Goal: Task Accomplishment & Management: Complete application form

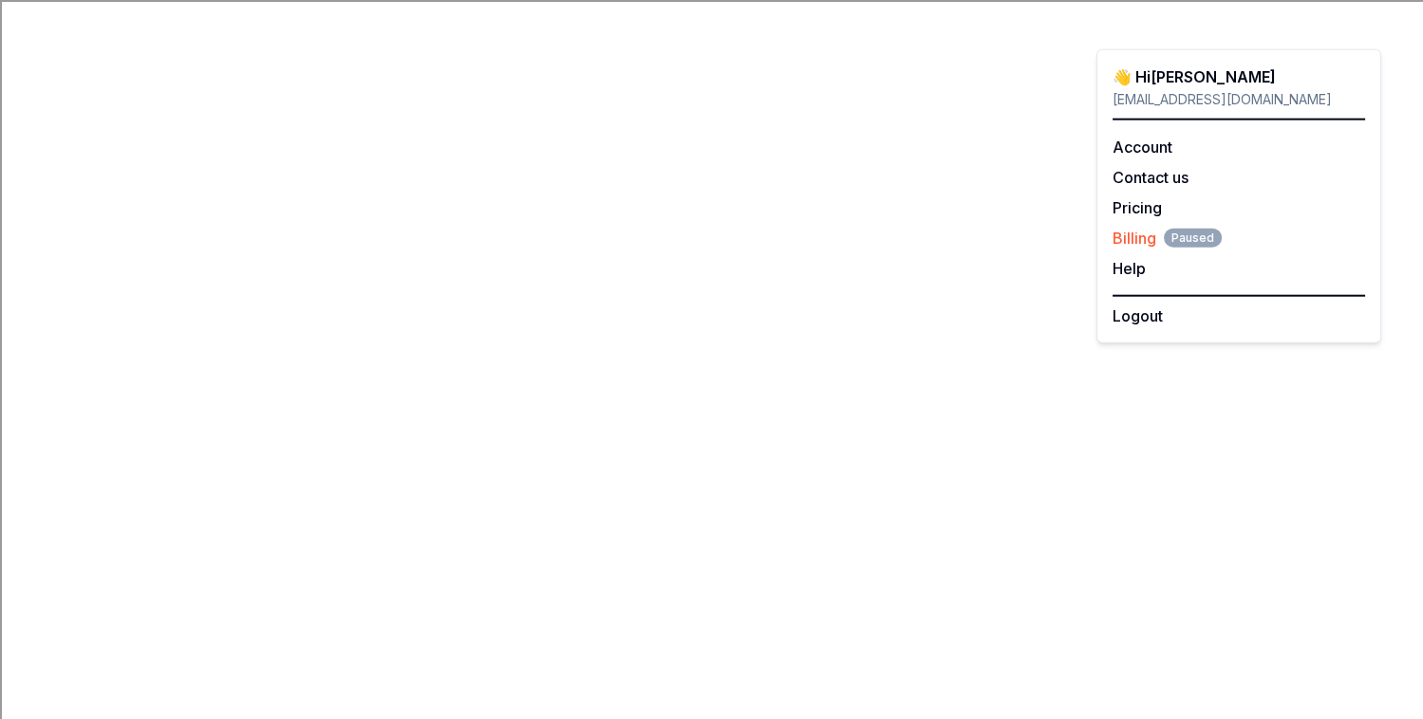
click at [1127, 233] on span "Billing Paused" at bounding box center [1166, 238] width 109 height 23
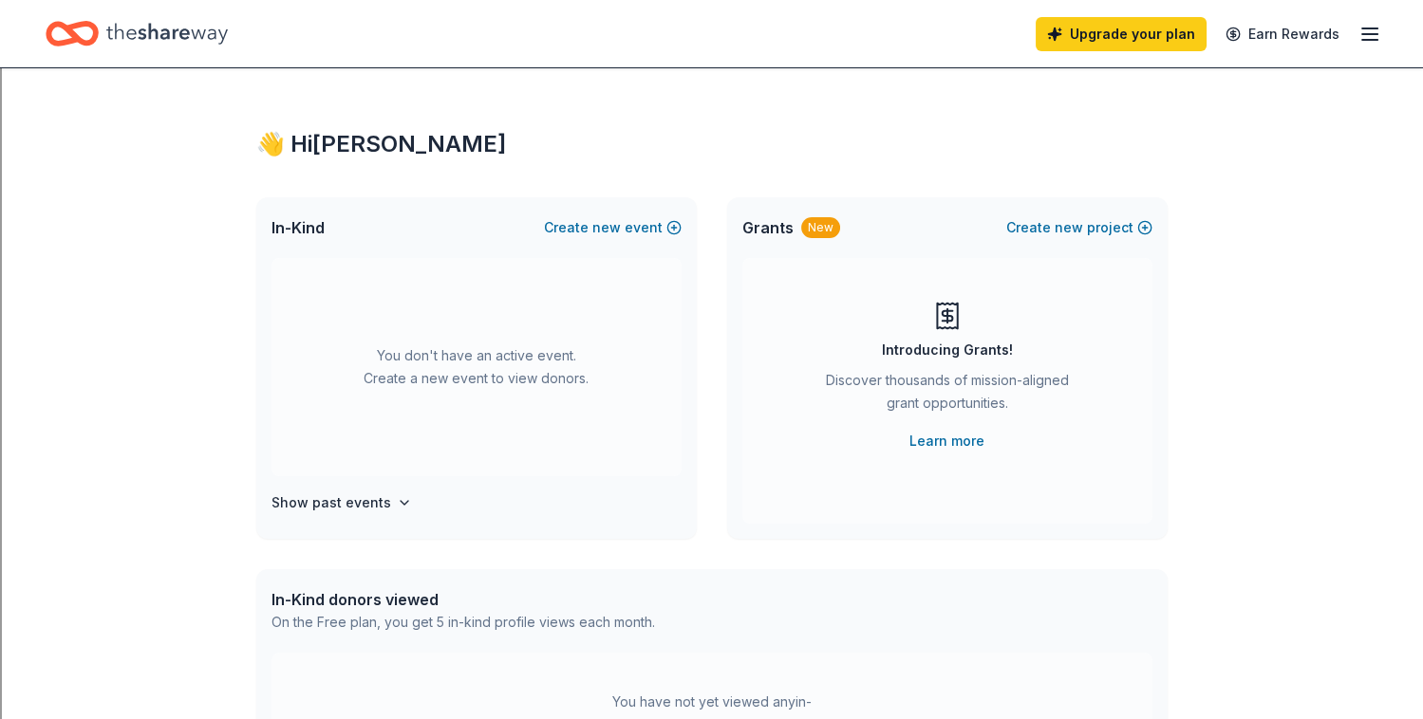
click at [1367, 38] on icon "button" at bounding box center [1369, 34] width 23 height 23
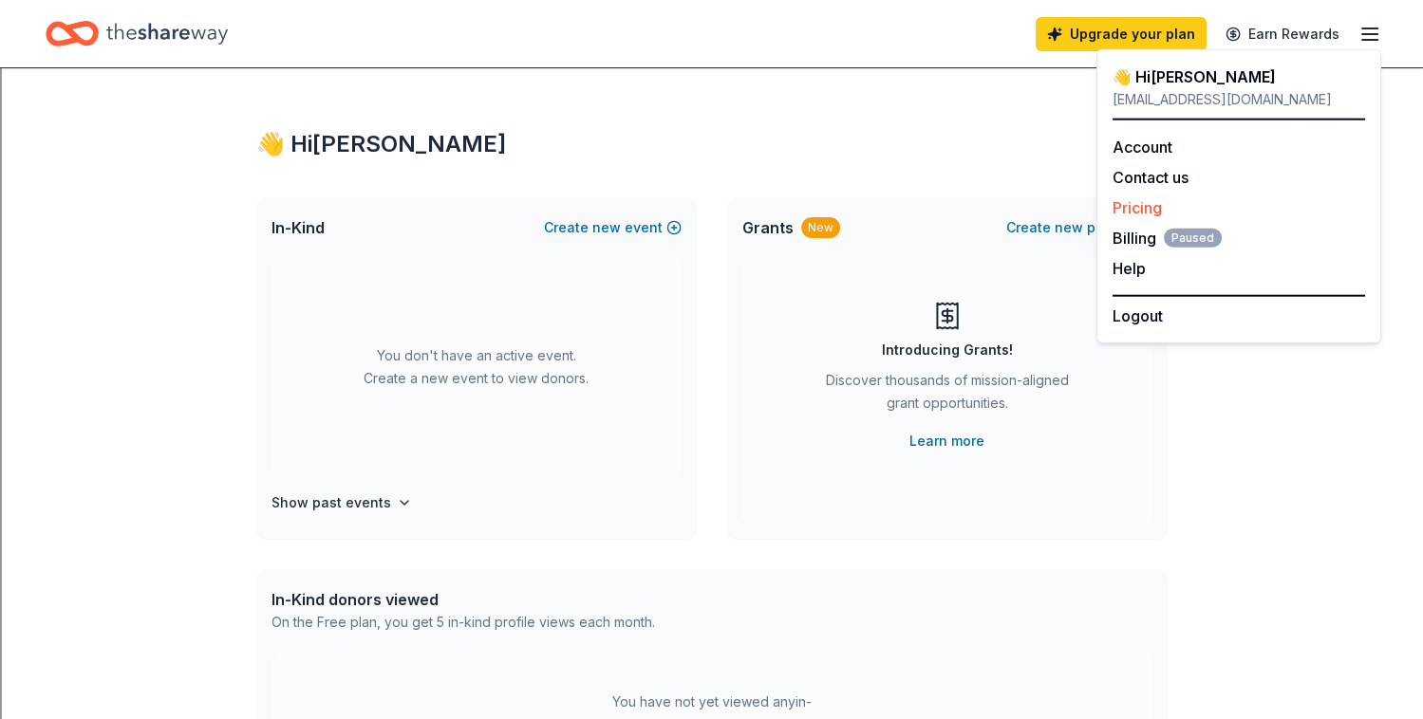
click at [1142, 210] on link "Pricing" at bounding box center [1136, 207] width 49 height 19
click at [1126, 211] on link "Pricing" at bounding box center [1136, 207] width 49 height 19
click at [1126, 206] on link "Pricing" at bounding box center [1136, 207] width 49 height 19
click at [1301, 588] on div "👋 Hi Kristin In-Kind Create new event You don't have an active event. Create a …" at bounding box center [711, 622] width 1423 height 1108
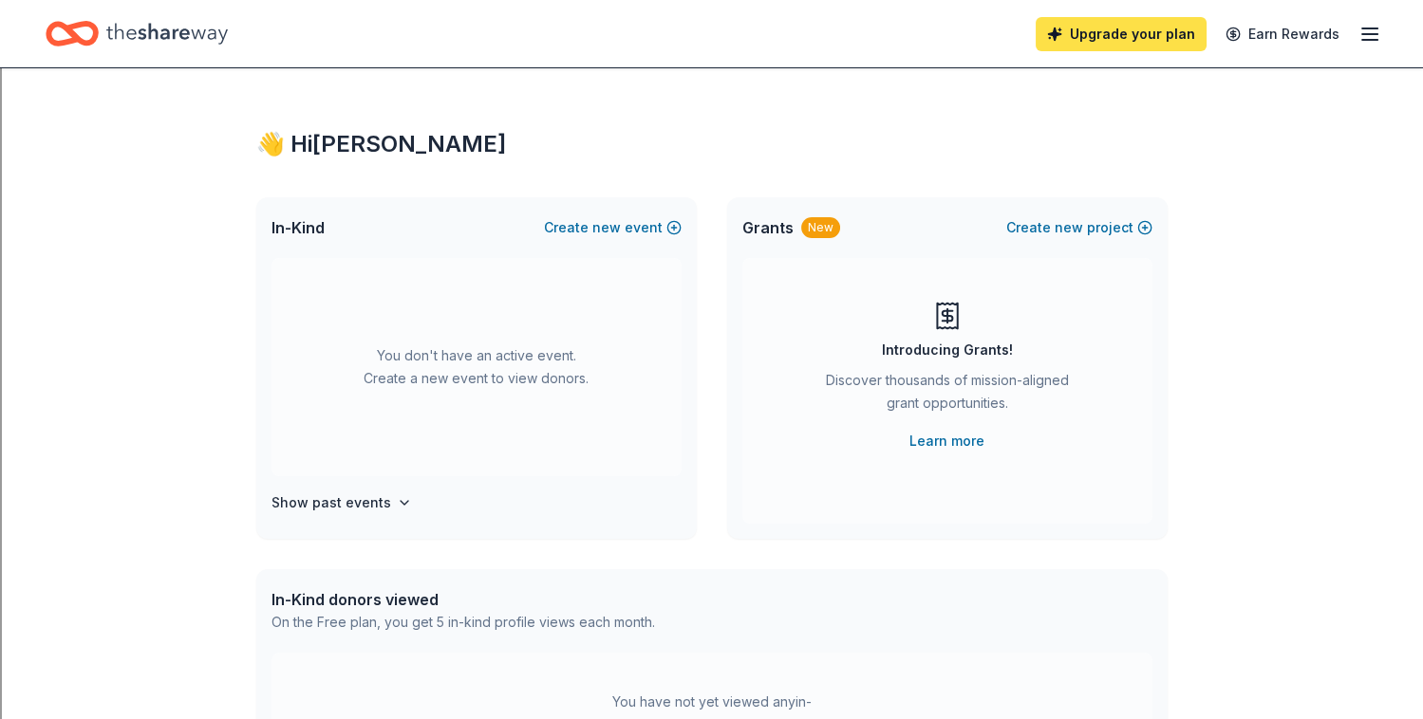
click at [1146, 28] on link "Upgrade your plan" at bounding box center [1120, 34] width 171 height 34
click at [630, 227] on button "Create new event" at bounding box center [613, 227] width 138 height 23
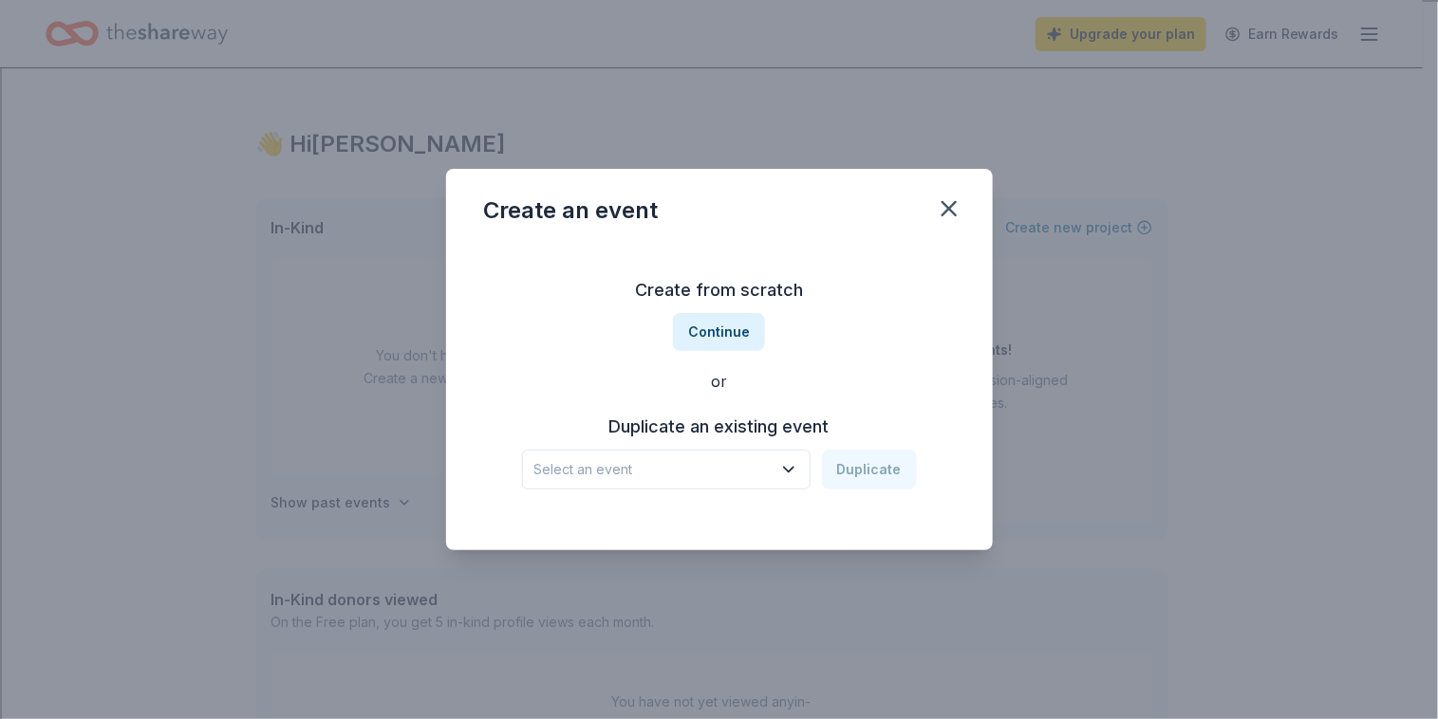
click at [723, 464] on span "Select an event" at bounding box center [652, 469] width 237 height 23
click at [880, 468] on button "Duplicate" at bounding box center [869, 470] width 95 height 40
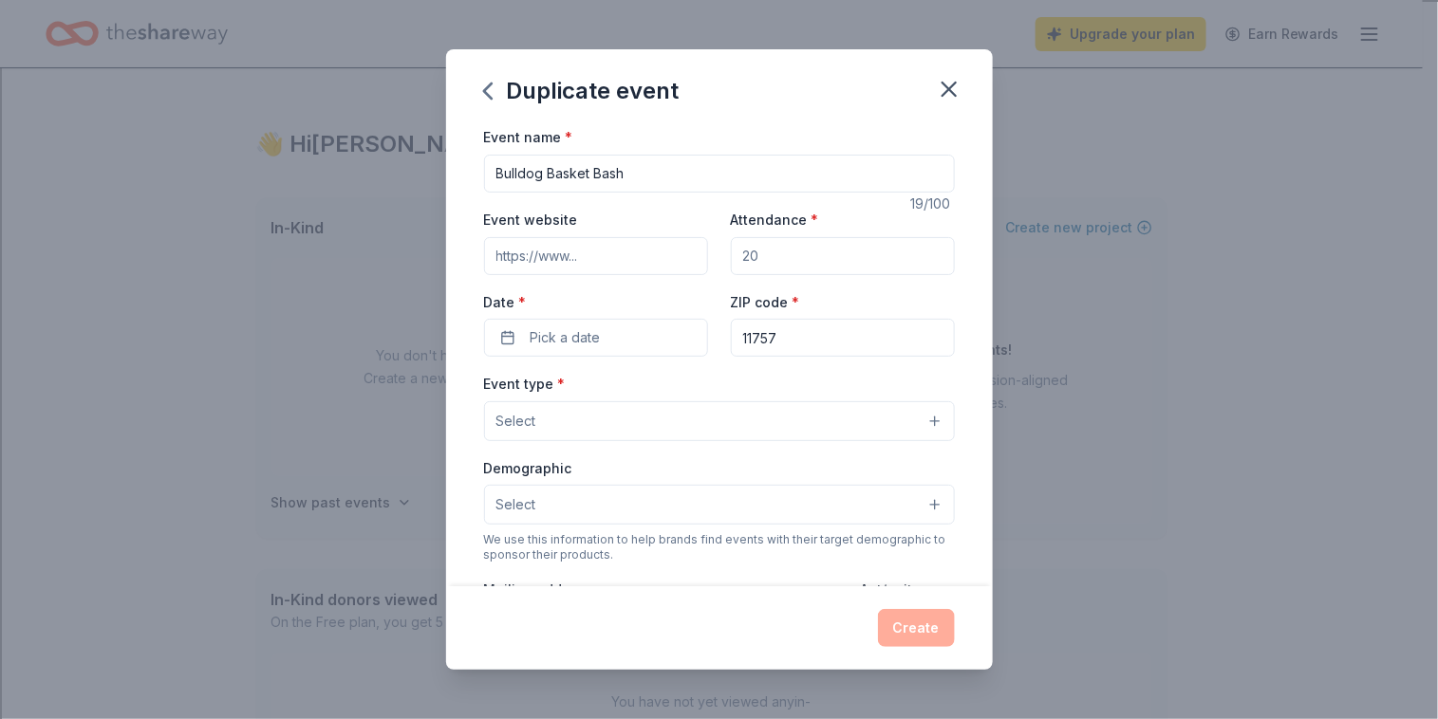
click at [622, 247] on input "Event website" at bounding box center [596, 256] width 224 height 38
type input "www.albanyptalindenhurst.com"
drag, startPoint x: 785, startPoint y: 253, endPoint x: 848, endPoint y: 309, distance: 84.7
click at [848, 309] on div "Event website www.albanyptalindenhurst.com Attendance * Date * Pick a date ZIP …" at bounding box center [719, 282] width 471 height 149
type input "300"
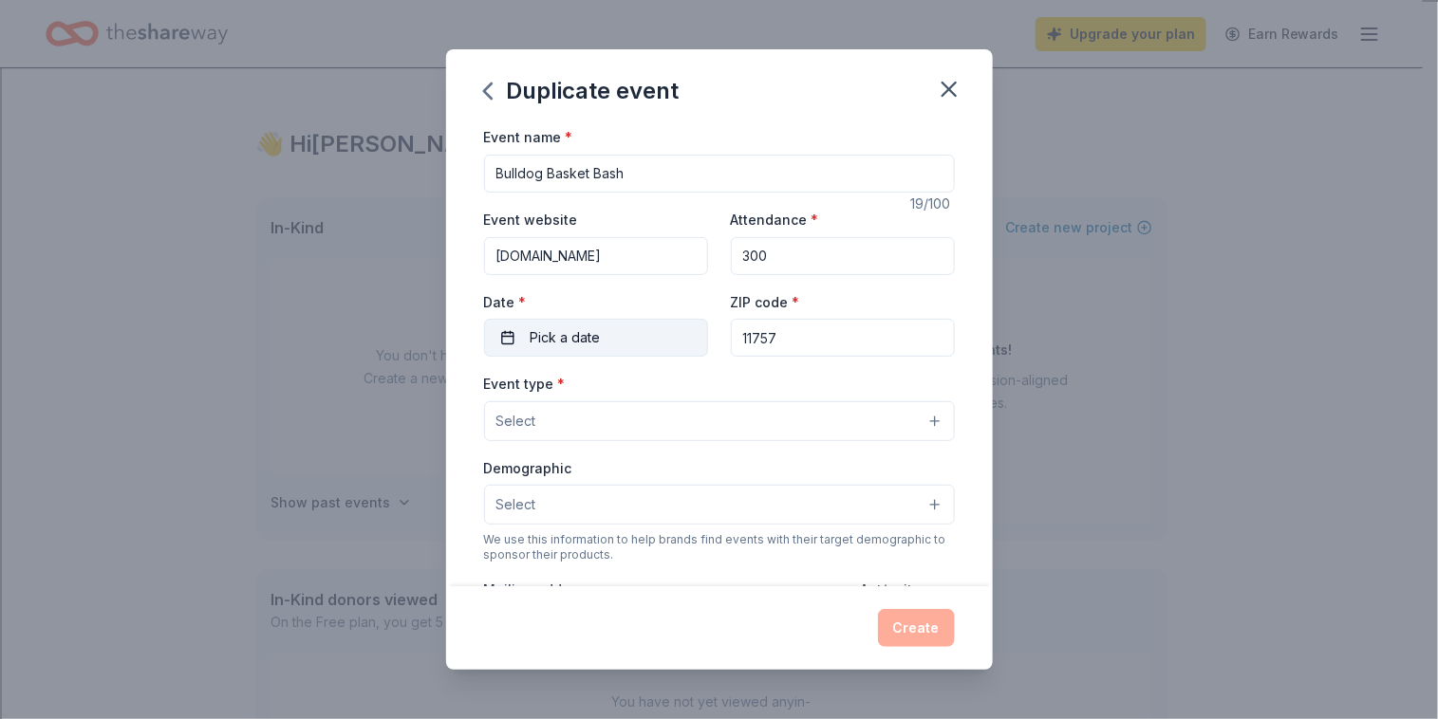
click at [607, 339] on button "Pick a date" at bounding box center [596, 338] width 224 height 38
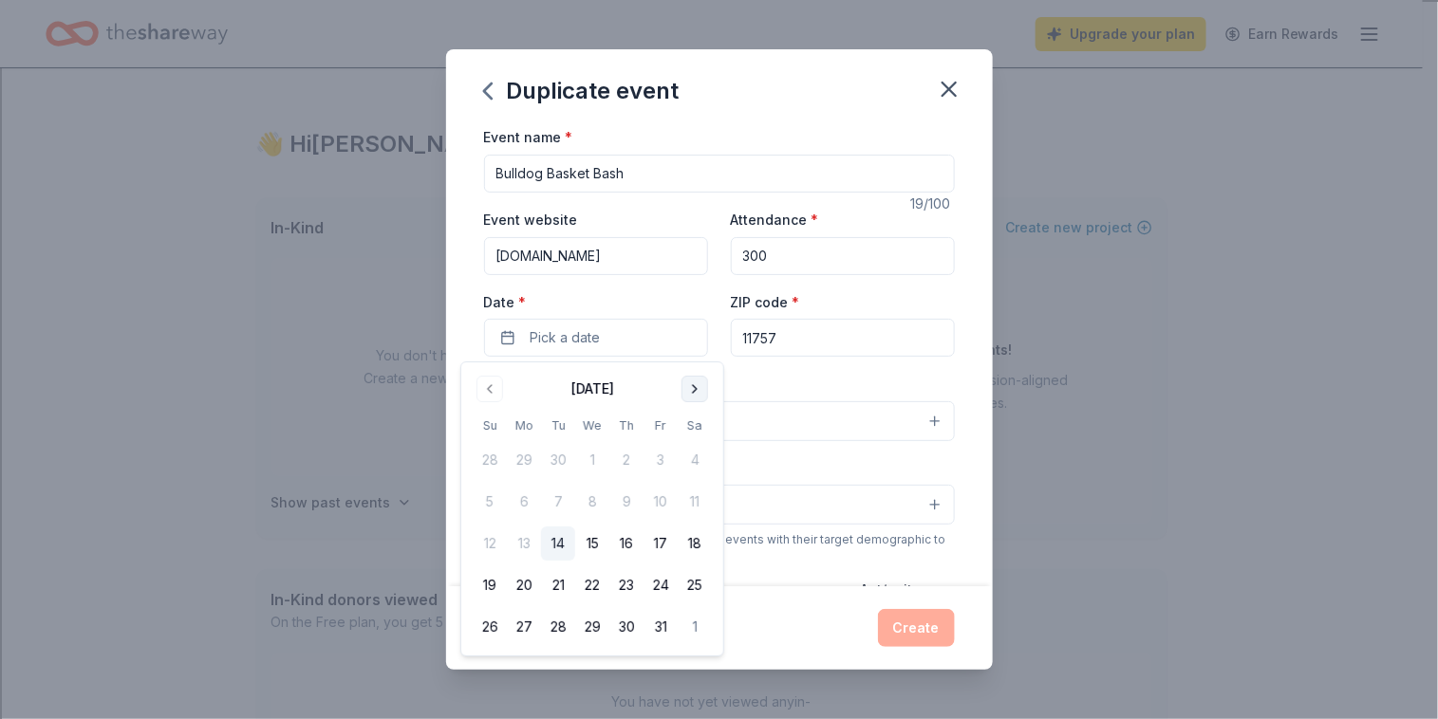
click at [688, 393] on button "Go to next month" at bounding box center [694, 389] width 27 height 27
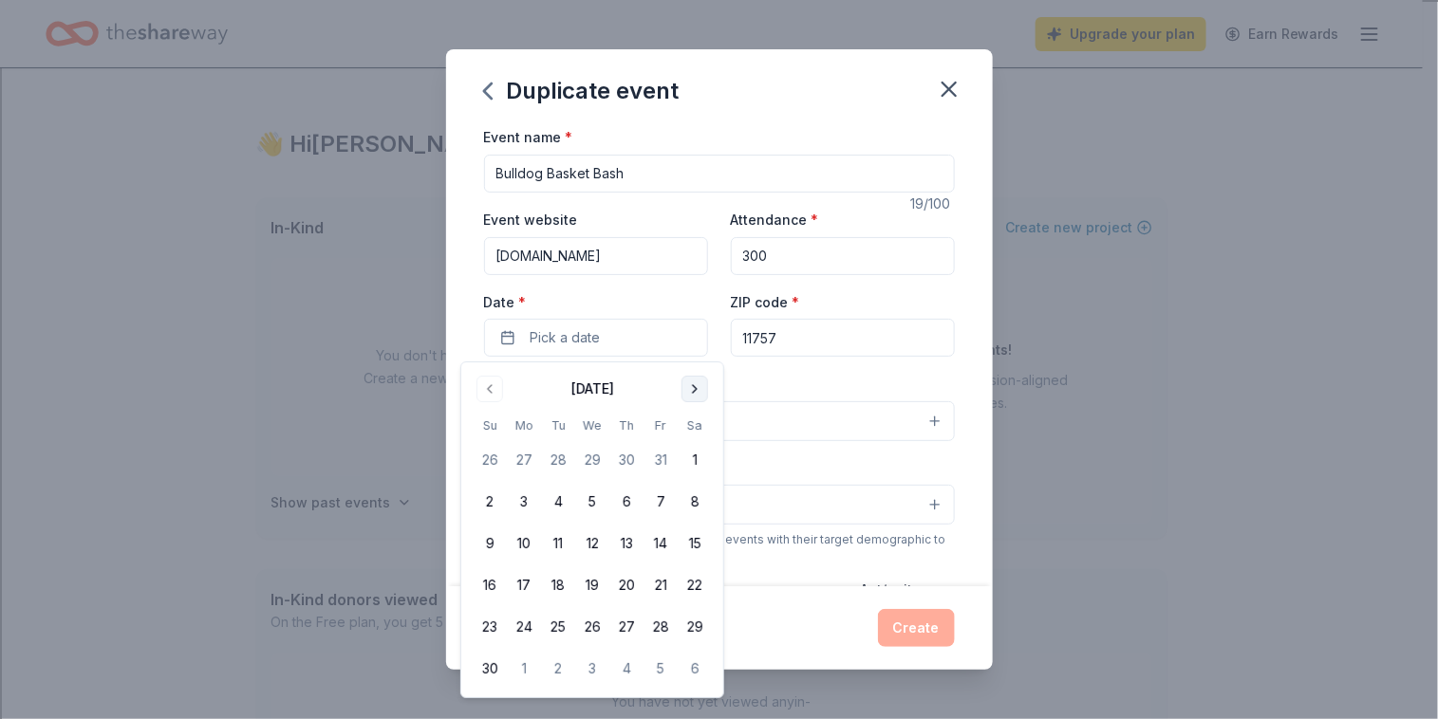
click at [688, 393] on button "Go to next month" at bounding box center [694, 389] width 27 height 27
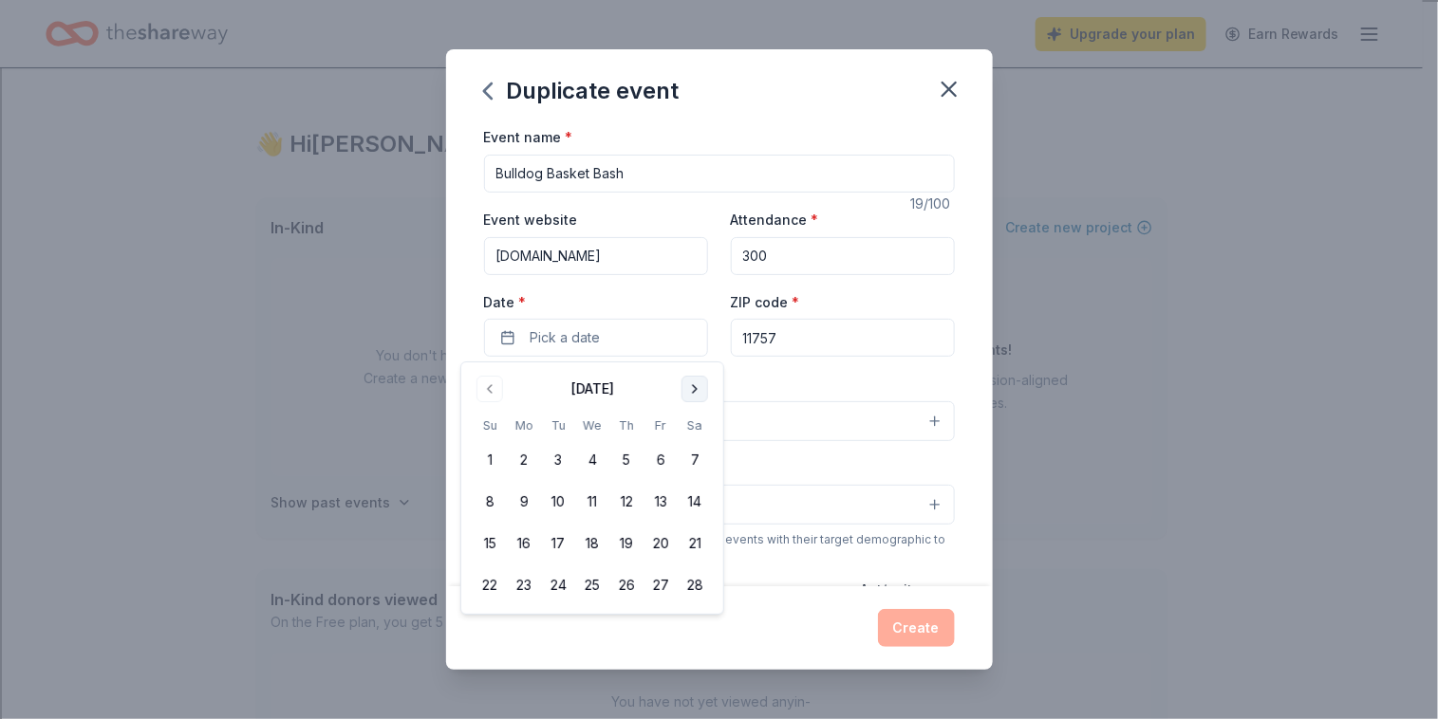
click at [688, 393] on button "Go to next month" at bounding box center [694, 389] width 27 height 27
click at [662, 549] on button "20" at bounding box center [660, 544] width 34 height 34
click at [751, 101] on div "Duplicate event" at bounding box center [719, 87] width 547 height 76
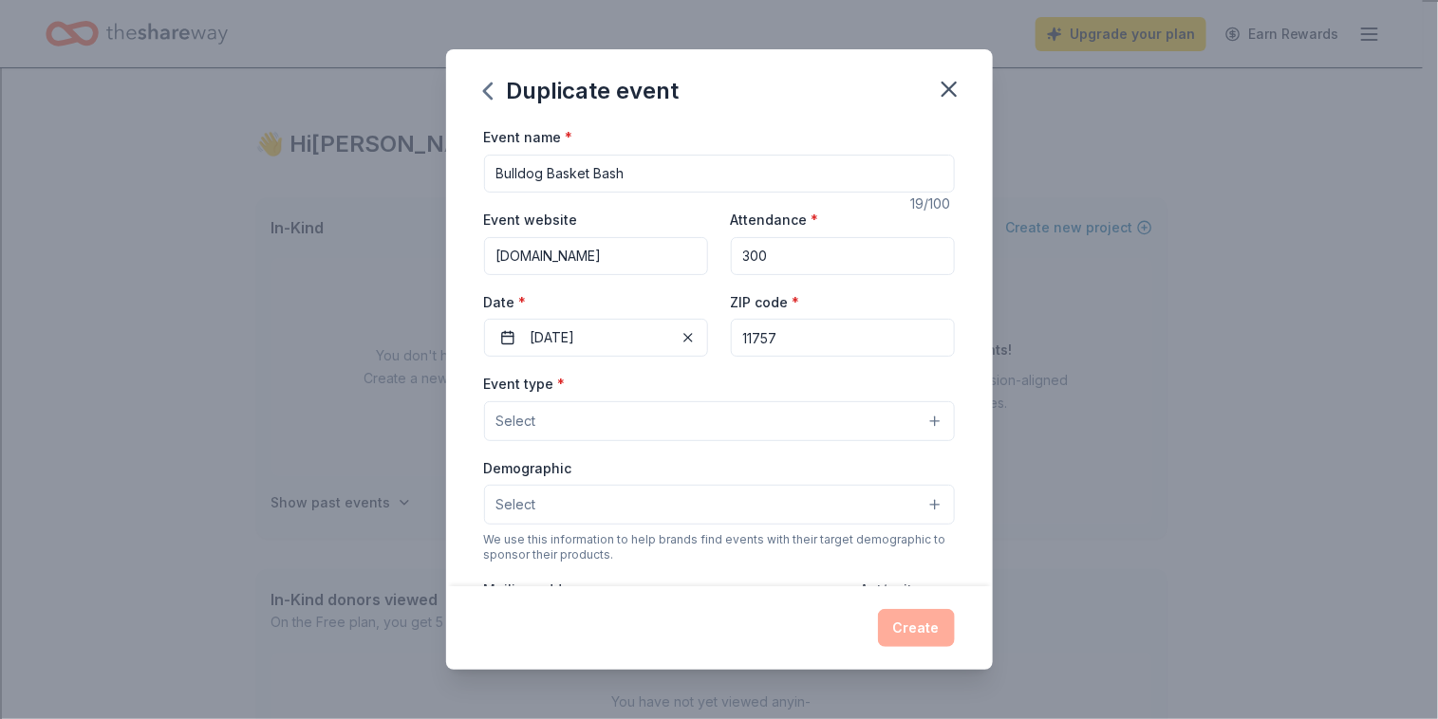
click at [723, 420] on button "Select" at bounding box center [719, 421] width 471 height 40
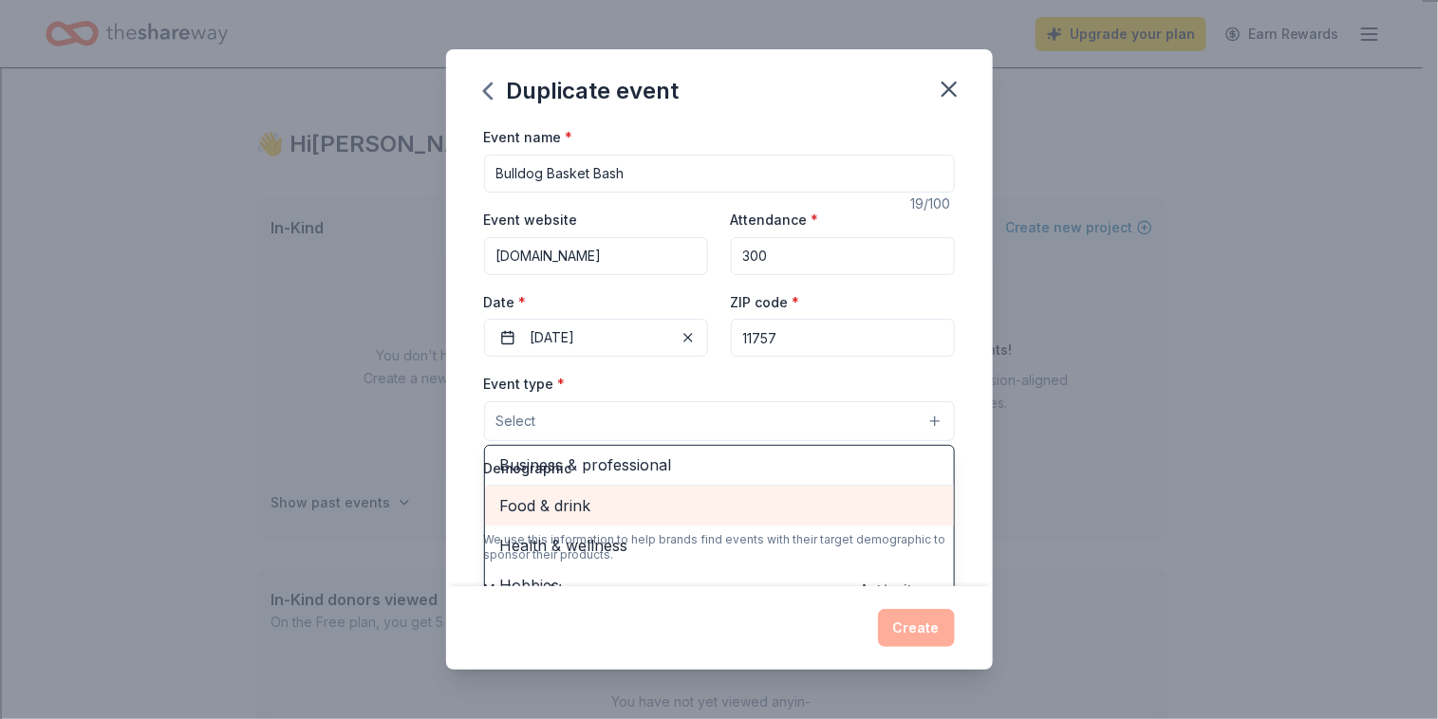
scroll to position [62, 0]
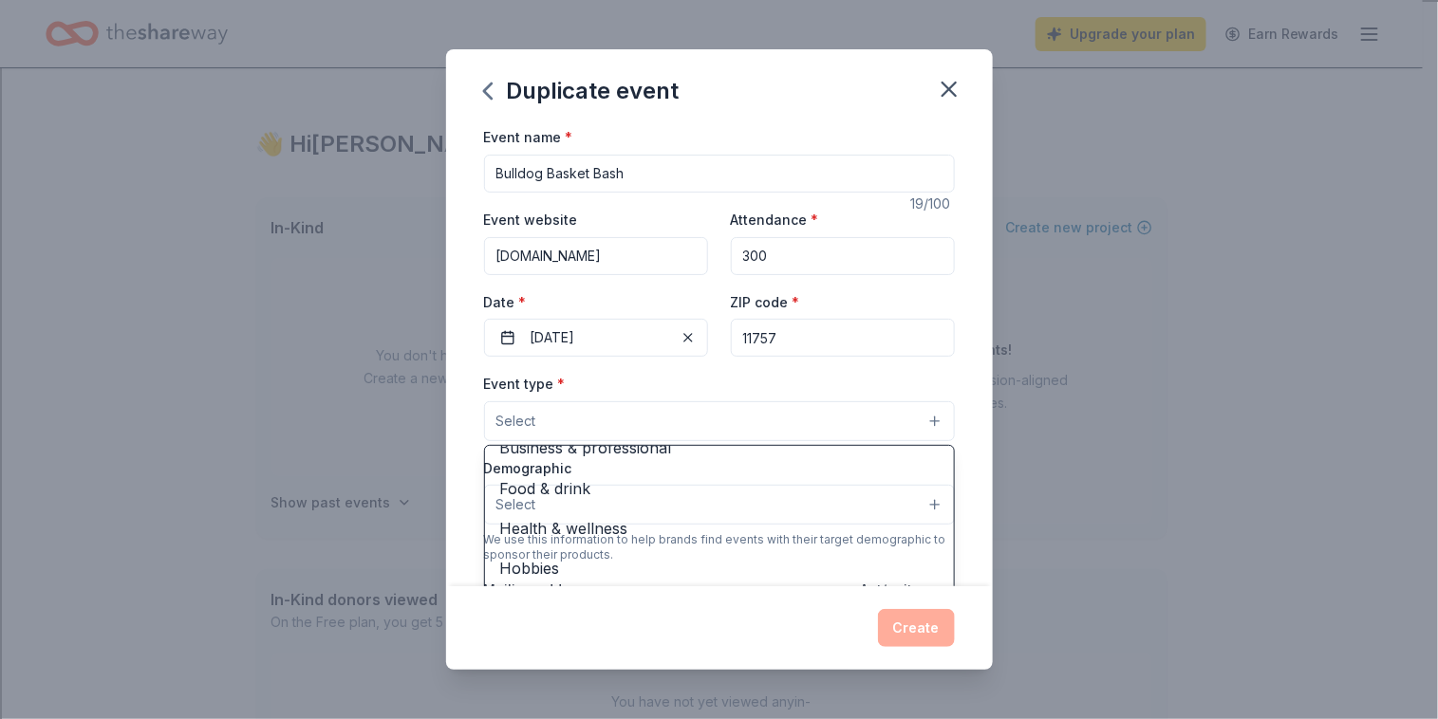
click at [864, 373] on div "Event type * Select Fundraiser Business & professional Food & drink Health & we…" at bounding box center [719, 406] width 471 height 69
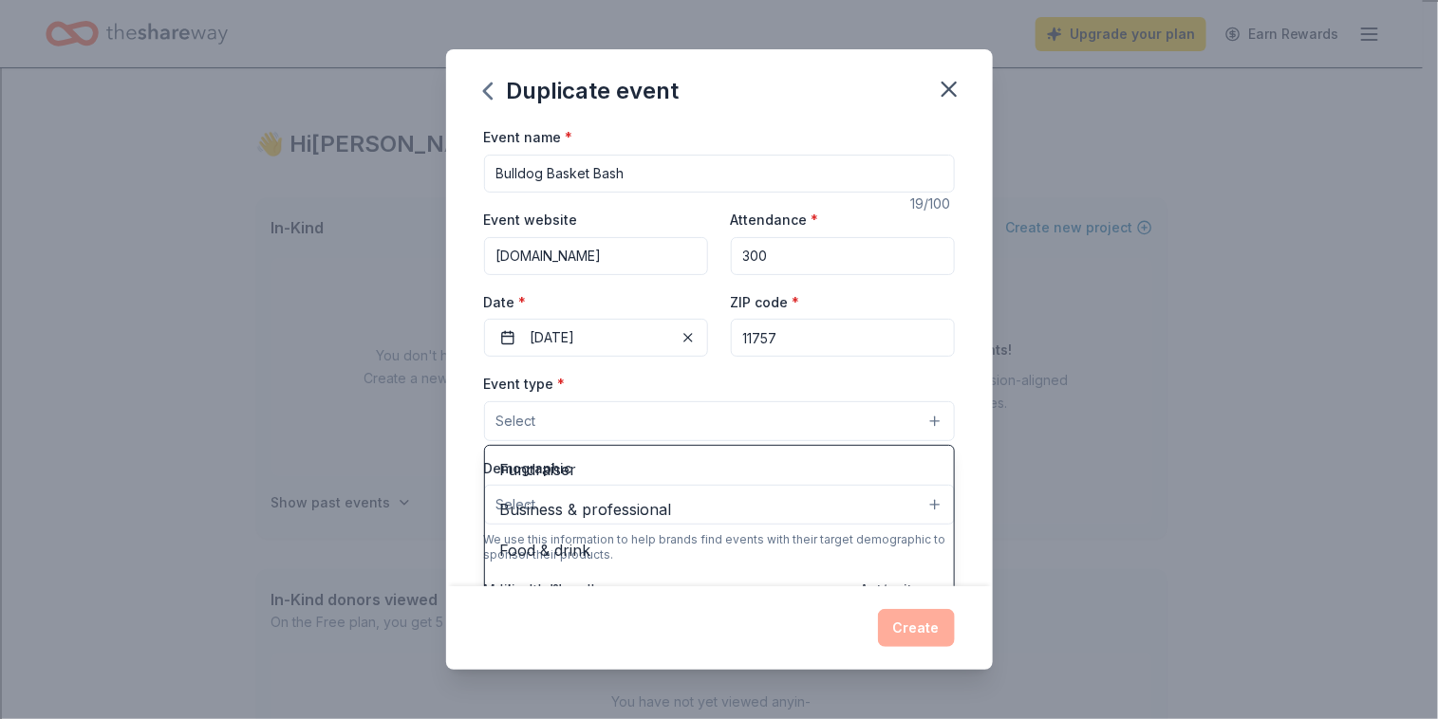
click at [834, 424] on button "Select" at bounding box center [719, 421] width 471 height 40
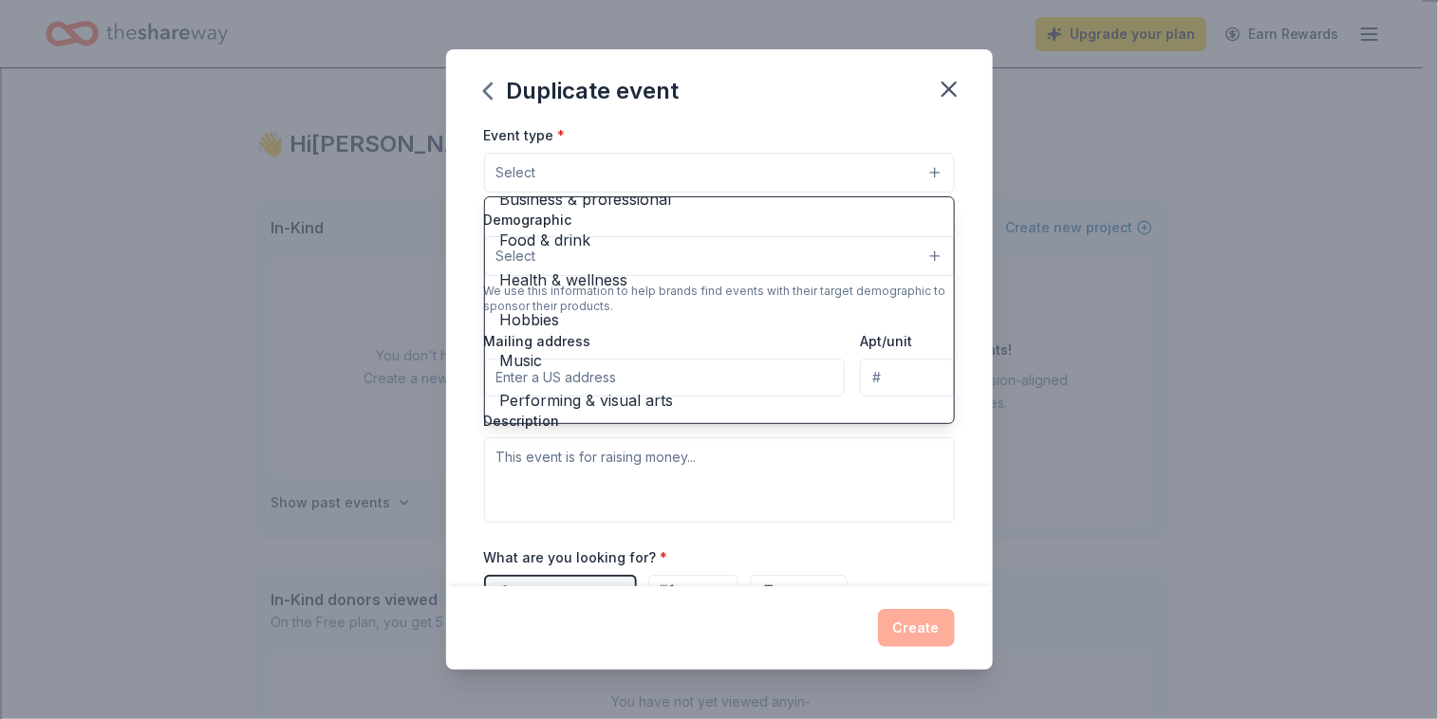
scroll to position [0, 0]
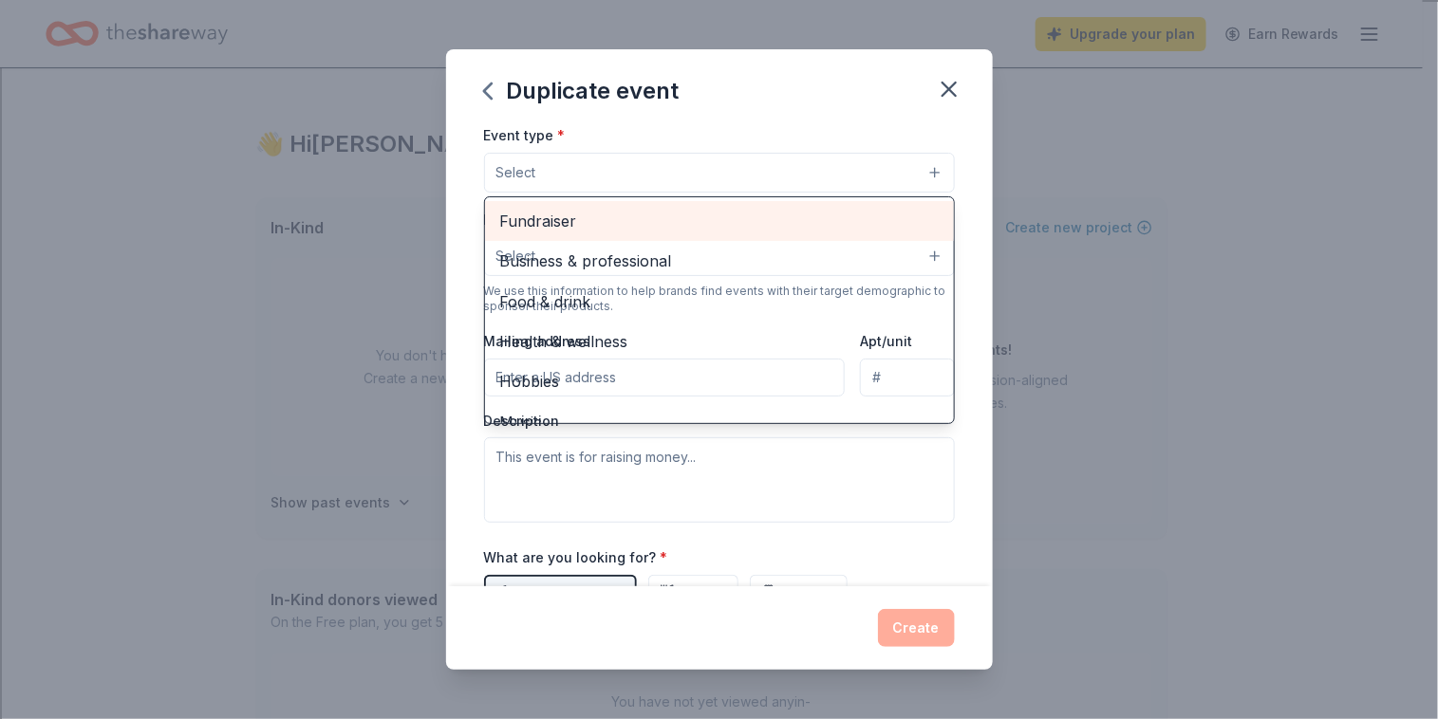
click at [624, 222] on span "Fundraiser" at bounding box center [719, 221] width 438 height 25
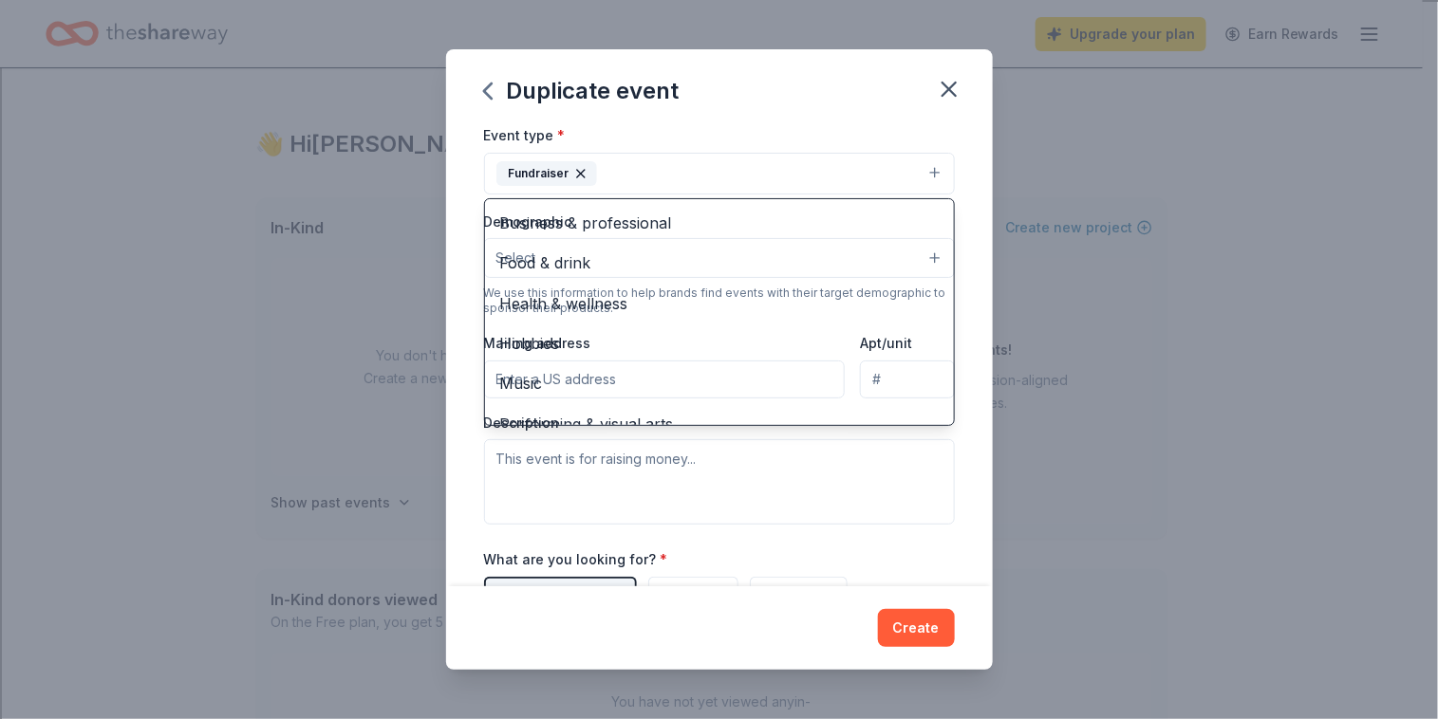
click at [812, 110] on div "Duplicate event Event name * Bulldog Basket Bash 19 /100 Event website www.alba…" at bounding box center [719, 359] width 547 height 620
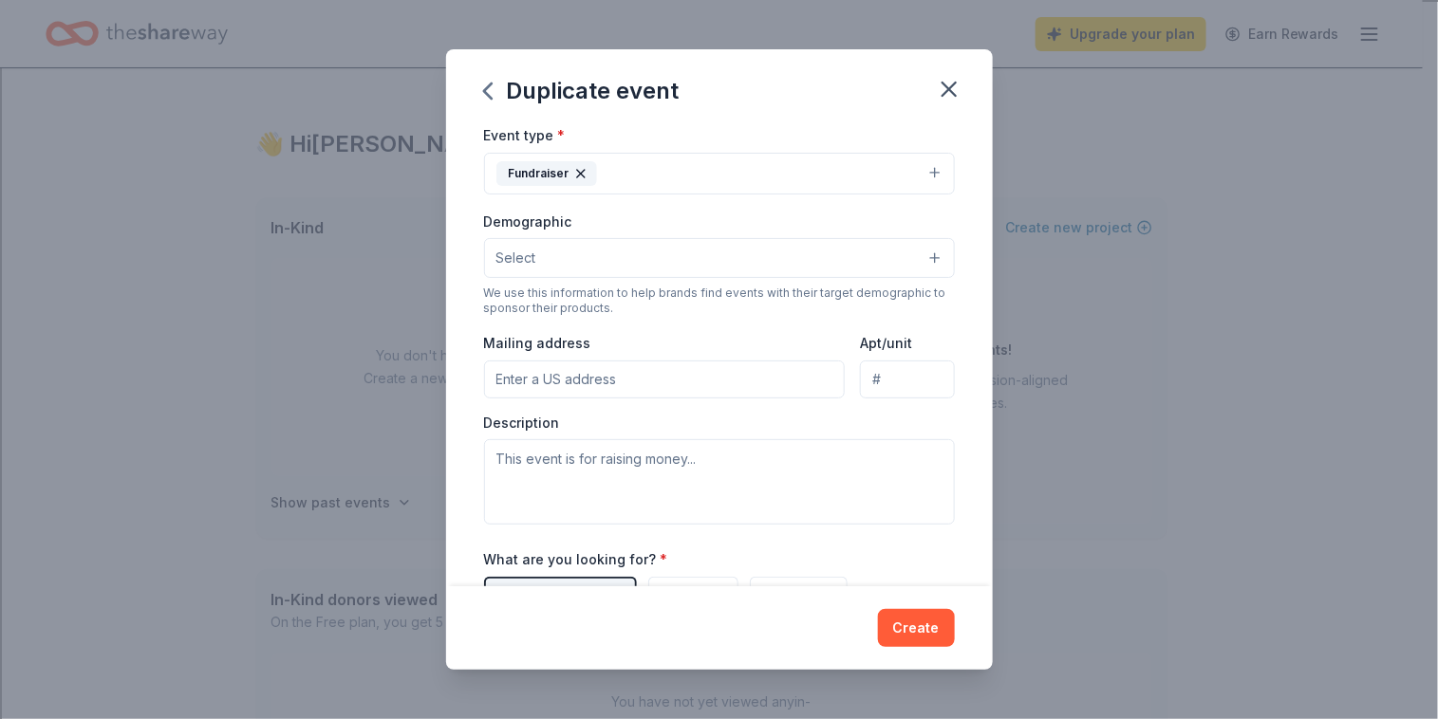
click at [706, 257] on button "Select" at bounding box center [719, 258] width 471 height 40
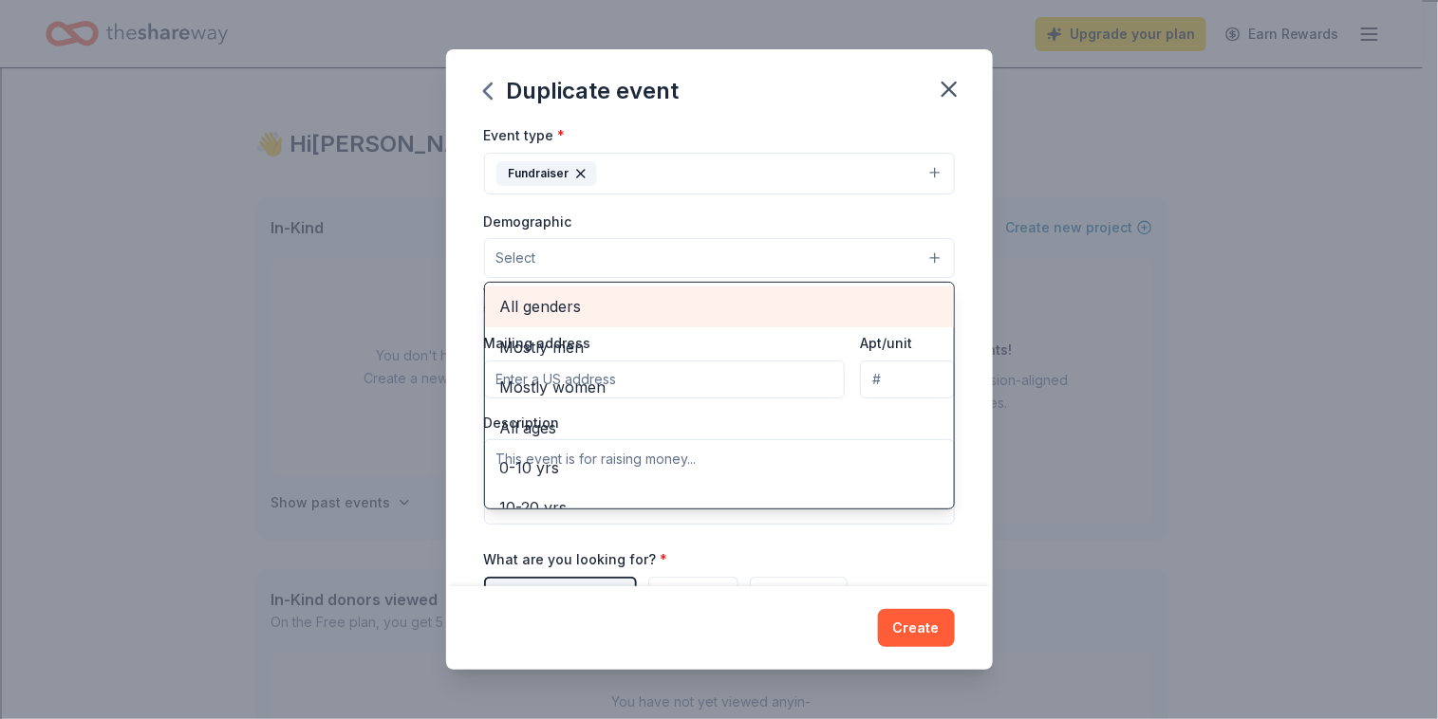
click at [655, 312] on span "All genders" at bounding box center [719, 306] width 438 height 25
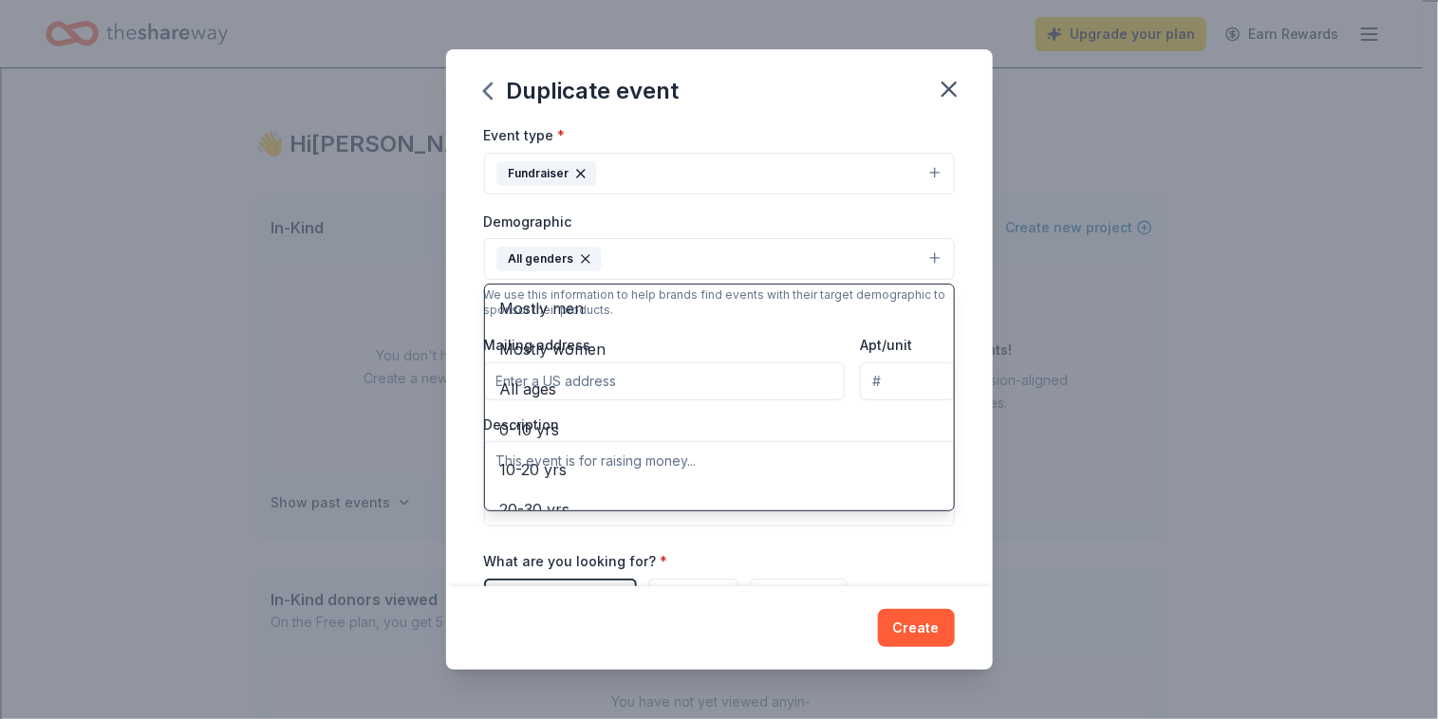
drag, startPoint x: 967, startPoint y: 300, endPoint x: 922, endPoint y: 334, distance: 56.9
click at [922, 334] on div "Event name * Bulldog Basket Bash 19 /100 Event website www.albanyptalindenhurst…" at bounding box center [719, 355] width 547 height 460
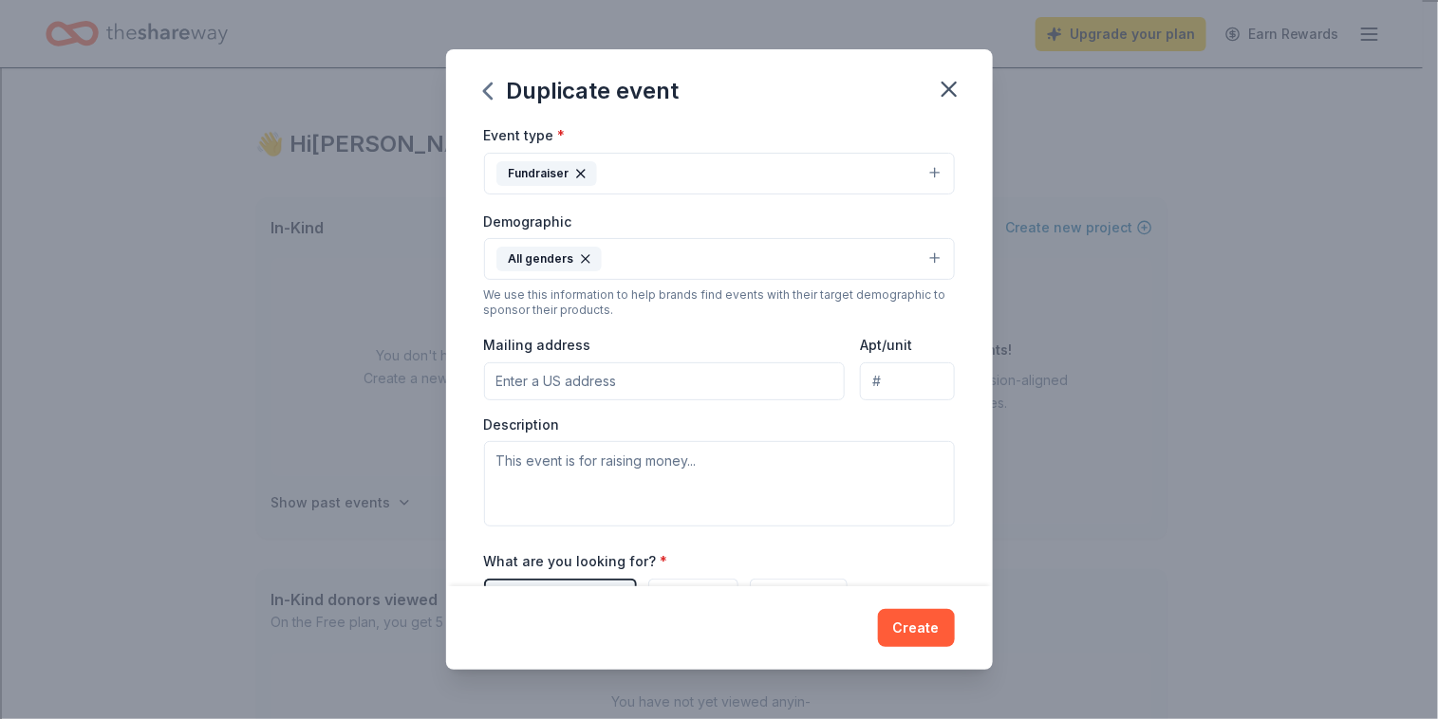
click at [891, 278] on div "Demographic All genders We use this information to help brands find events with…" at bounding box center [719, 264] width 471 height 109
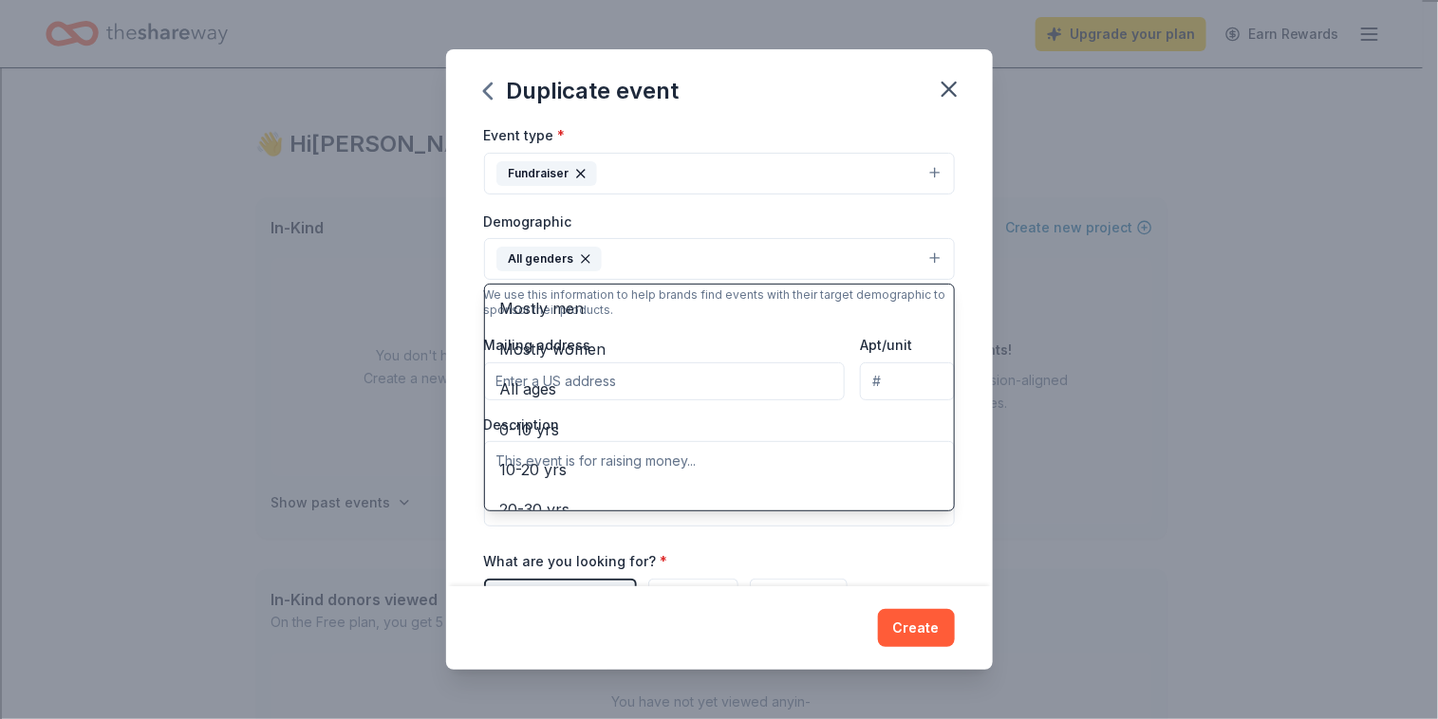
click at [892, 262] on button "All genders" at bounding box center [719, 259] width 471 height 42
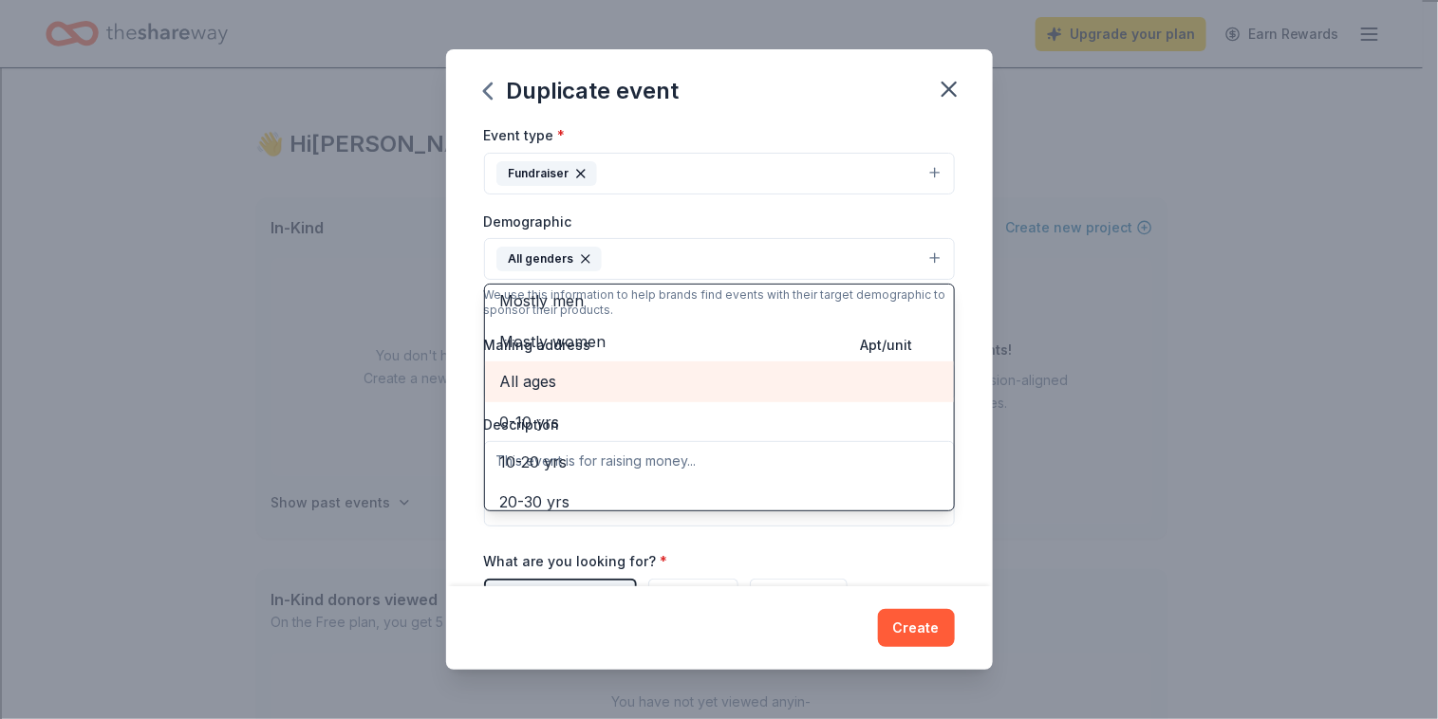
click at [794, 379] on span "All ages" at bounding box center [719, 381] width 438 height 25
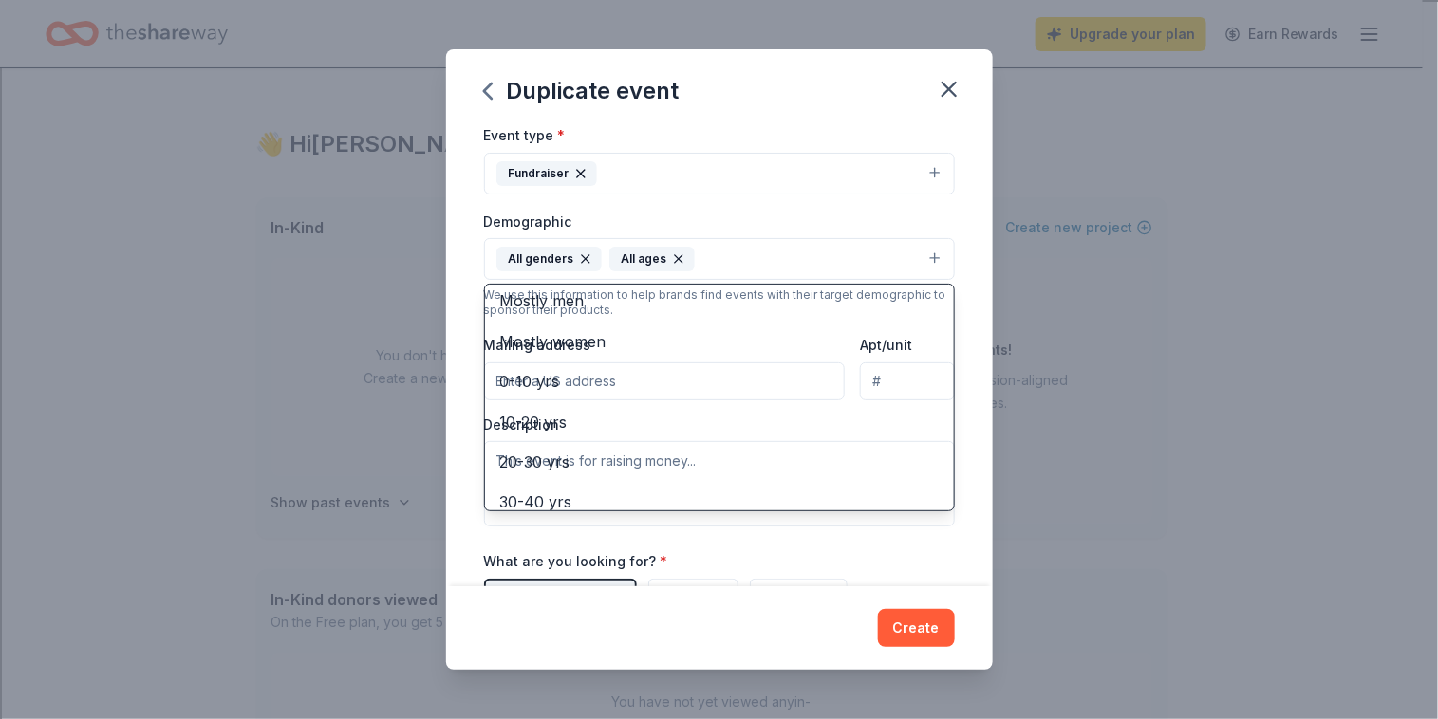
click at [964, 255] on div "Event name * Bulldog Basket Bash 19 /100 Event website www.albanyptalindenhurst…" at bounding box center [719, 355] width 547 height 460
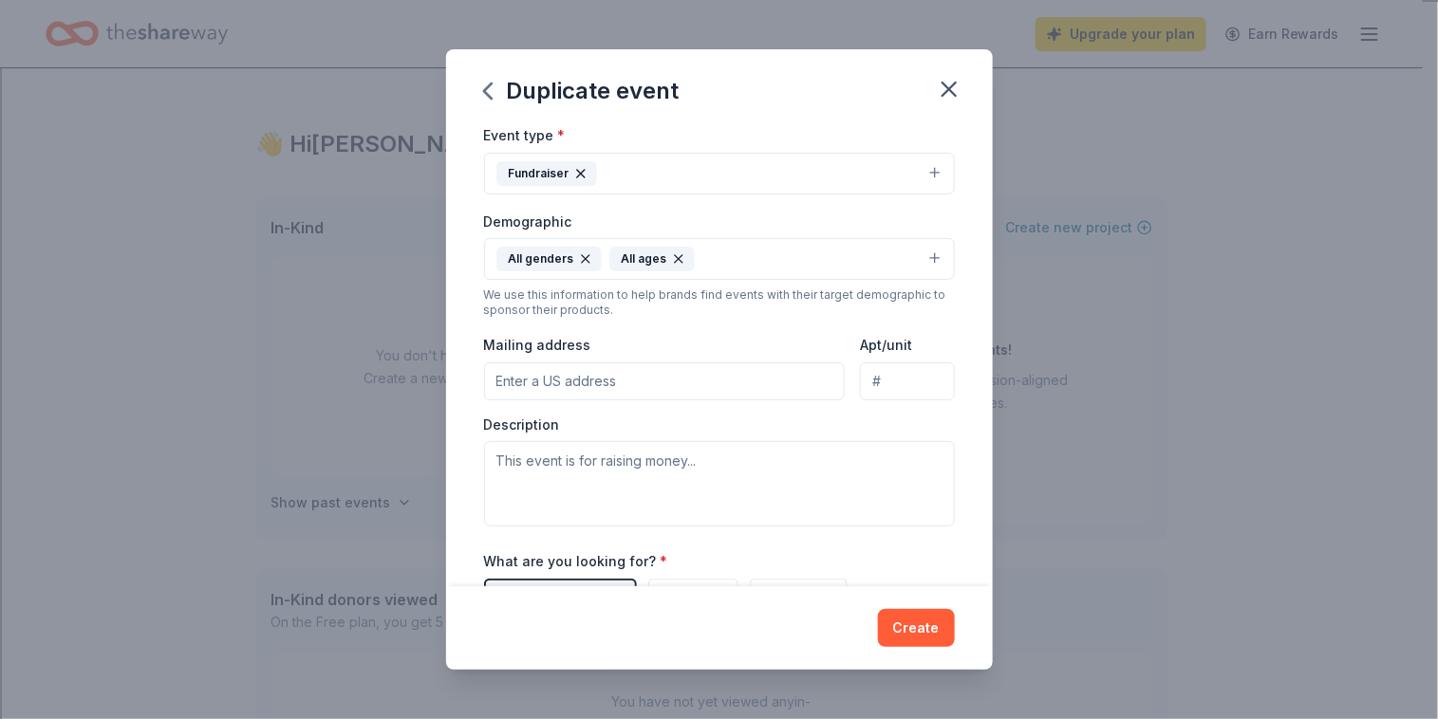
click at [763, 381] on input "Mailing address" at bounding box center [665, 382] width 362 height 38
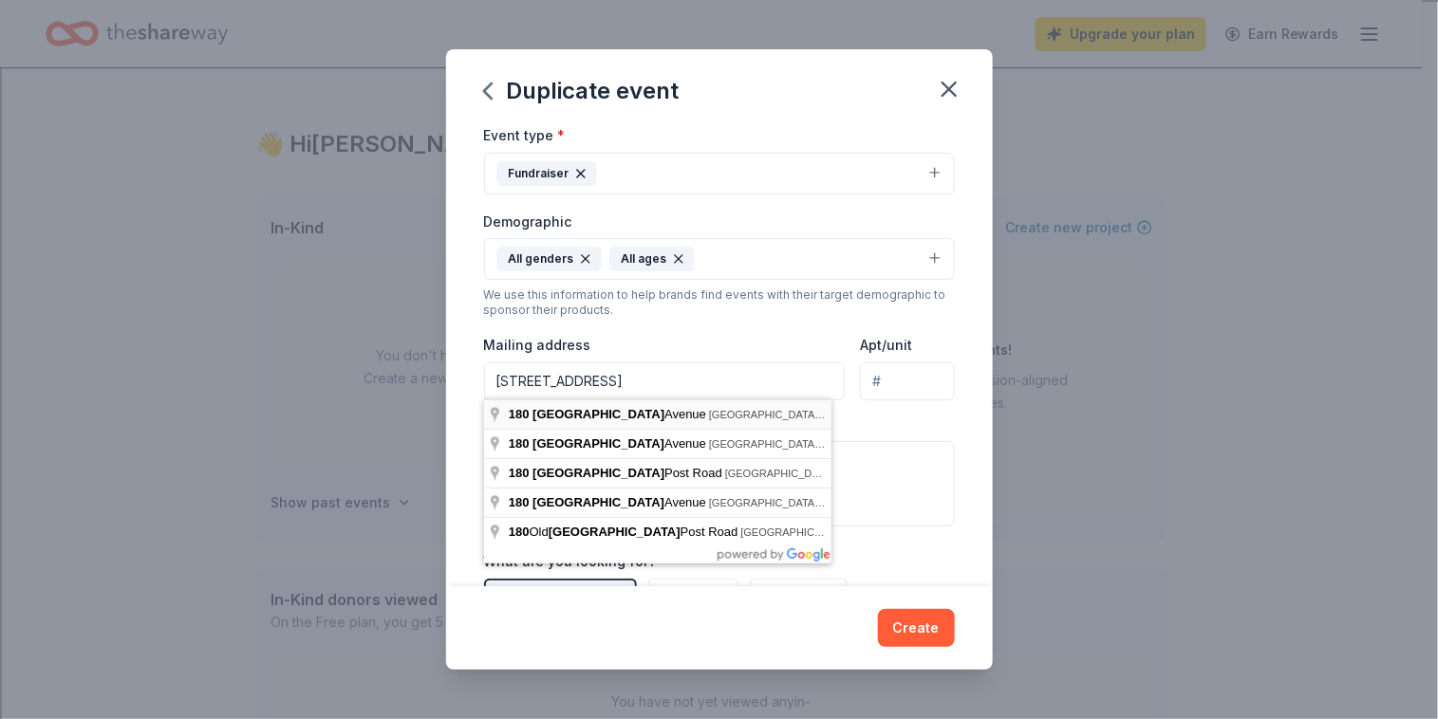
type input "180 Albany Avenue, Lindenhurst, NY, 11757"
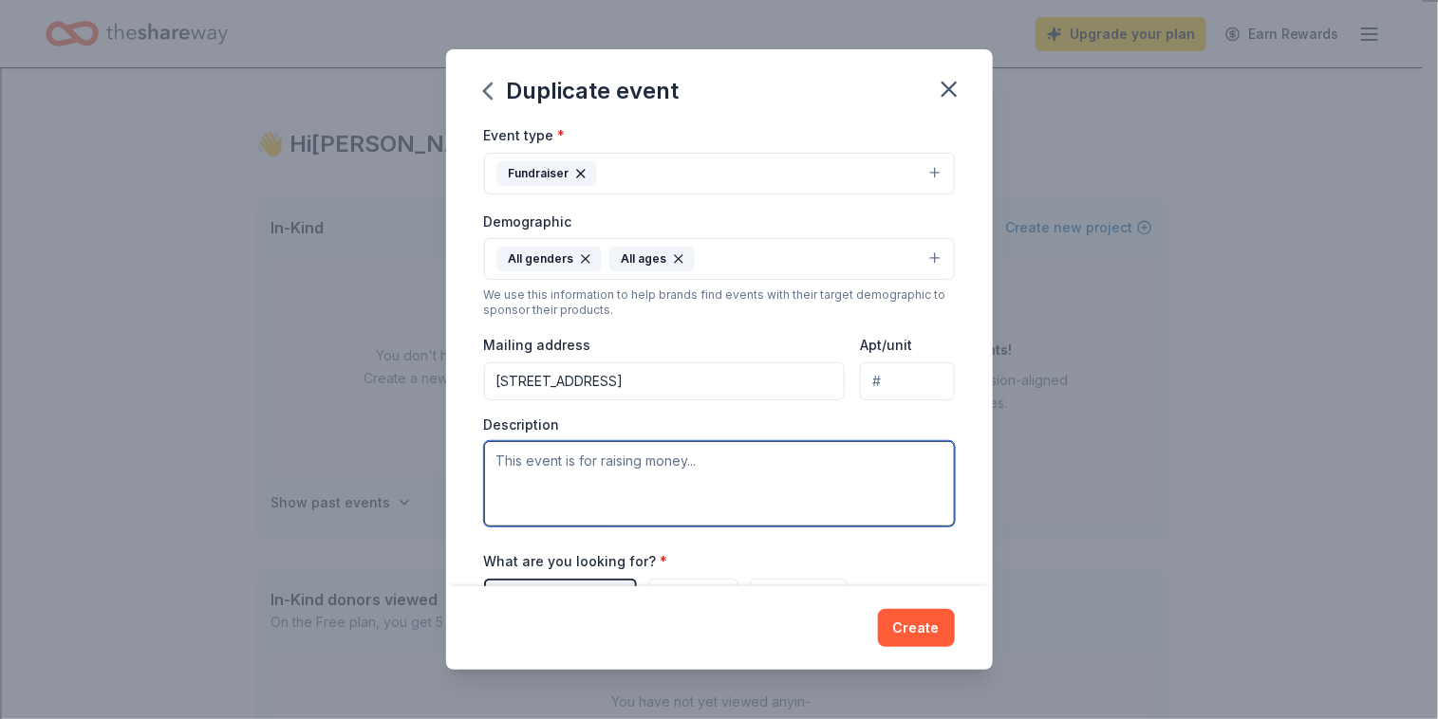
click at [743, 469] on textarea at bounding box center [719, 483] width 471 height 85
type textarea "t"
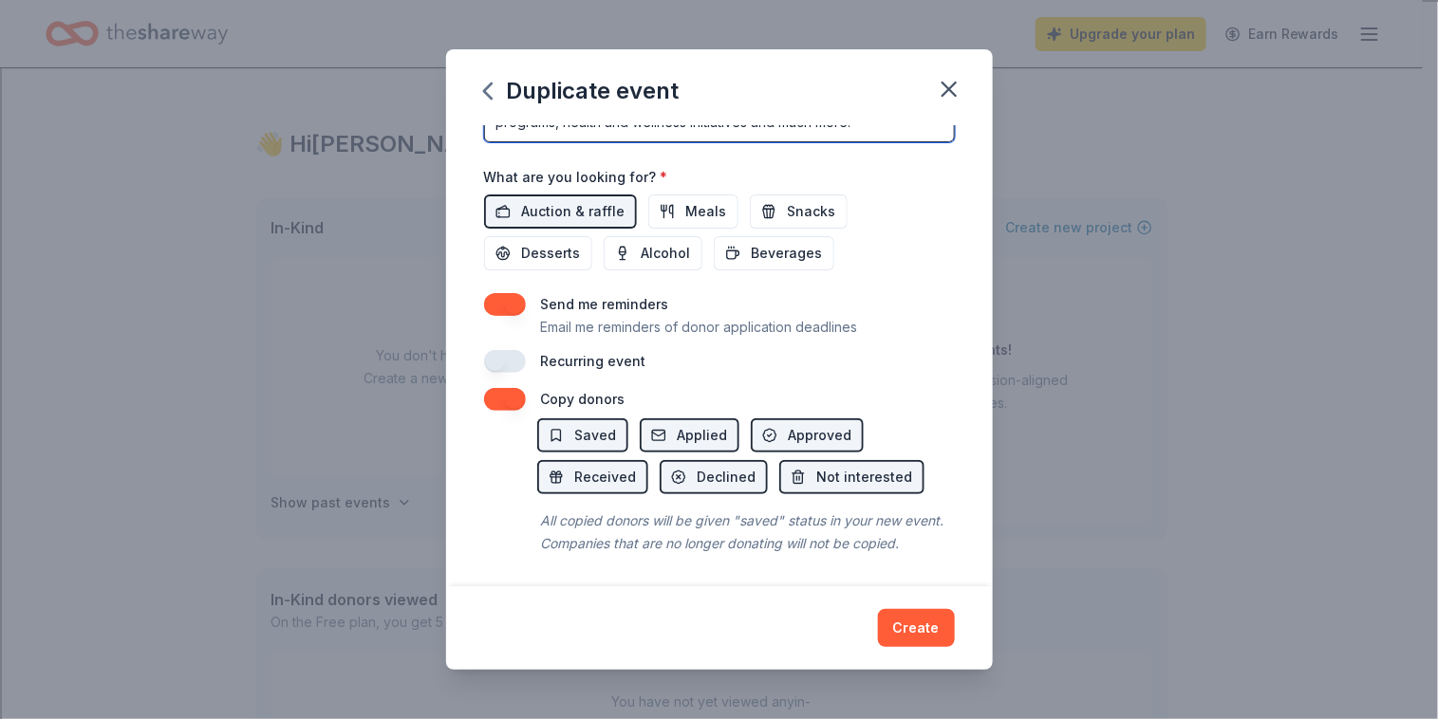
scroll to position [634, 0]
type textarea "This event is the largest fundraiser for the Albany Avenue PTA. We serve a grow…"
click at [587, 215] on span "Auction & raffle" at bounding box center [573, 210] width 103 height 23
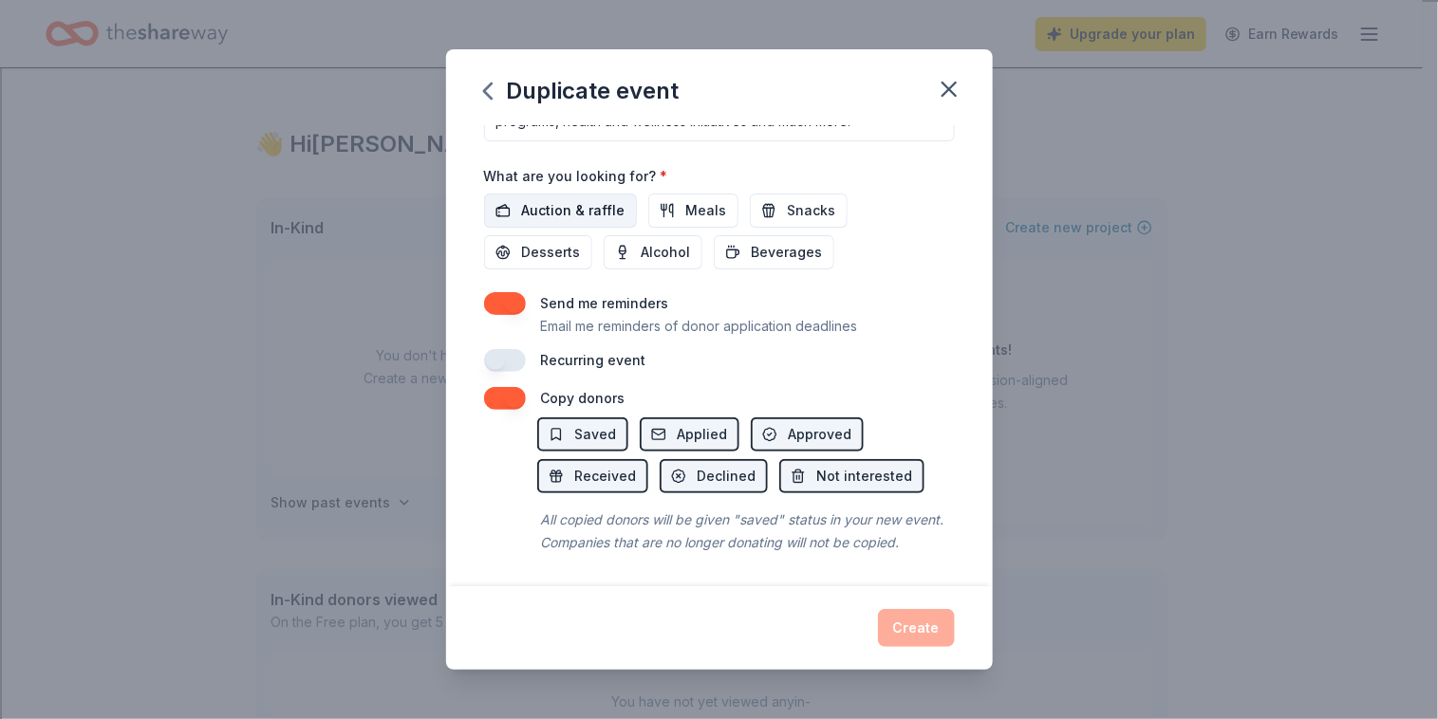
click at [587, 215] on span "Auction & raffle" at bounding box center [573, 210] width 103 height 23
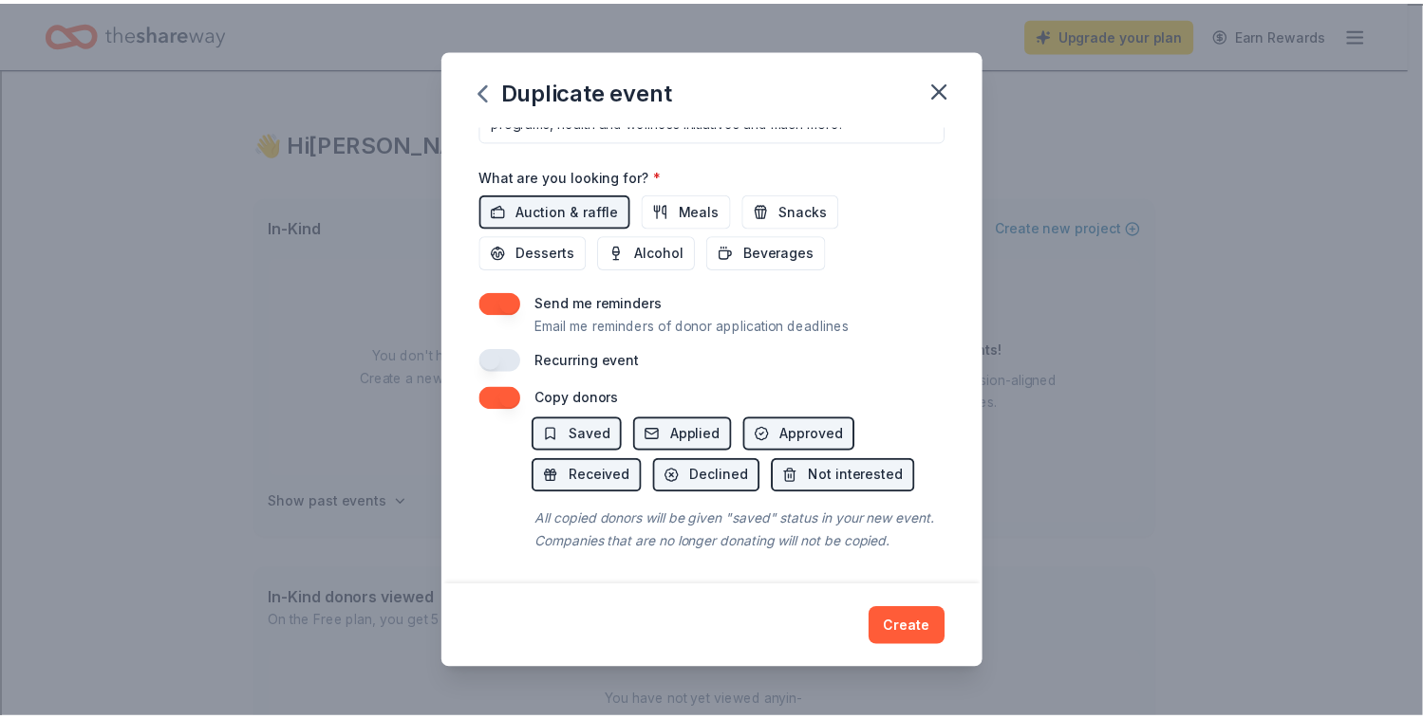
scroll to position [657, 0]
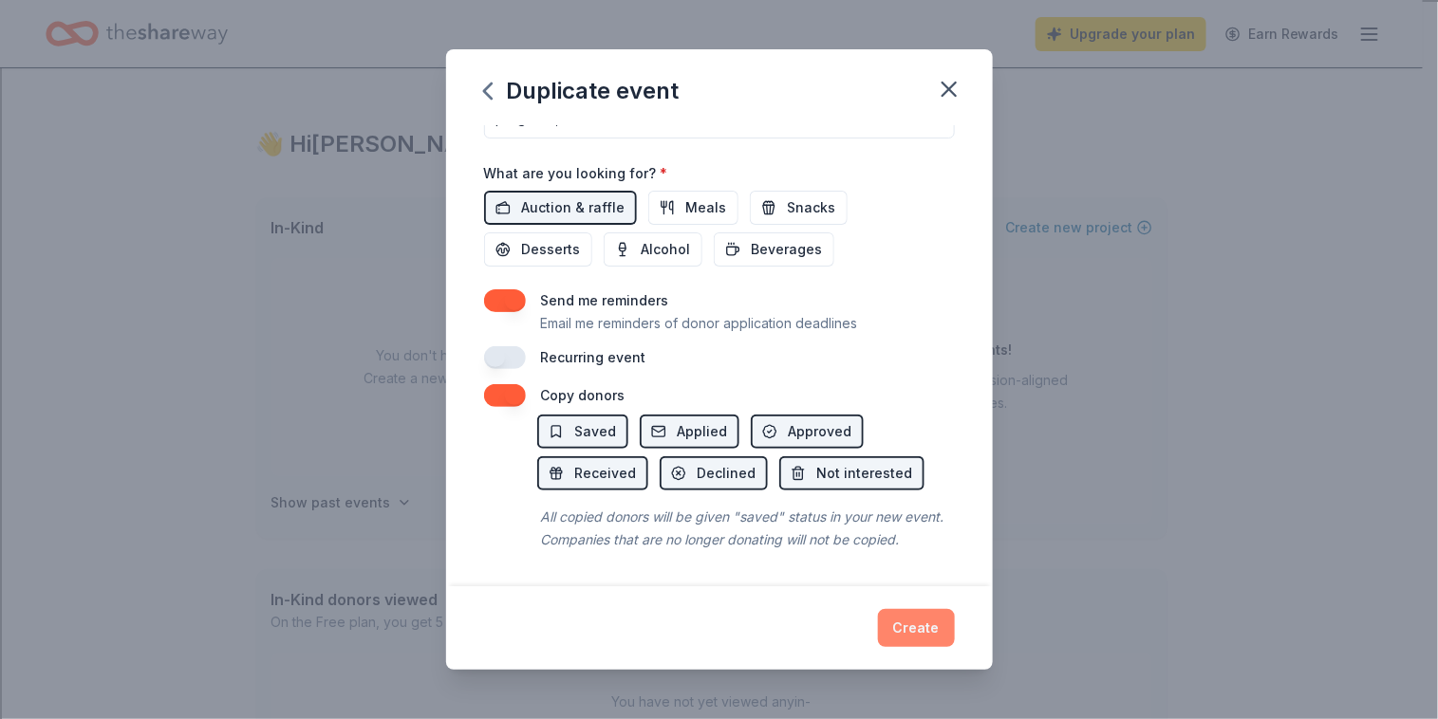
click at [943, 624] on button "Create" at bounding box center [916, 628] width 77 height 38
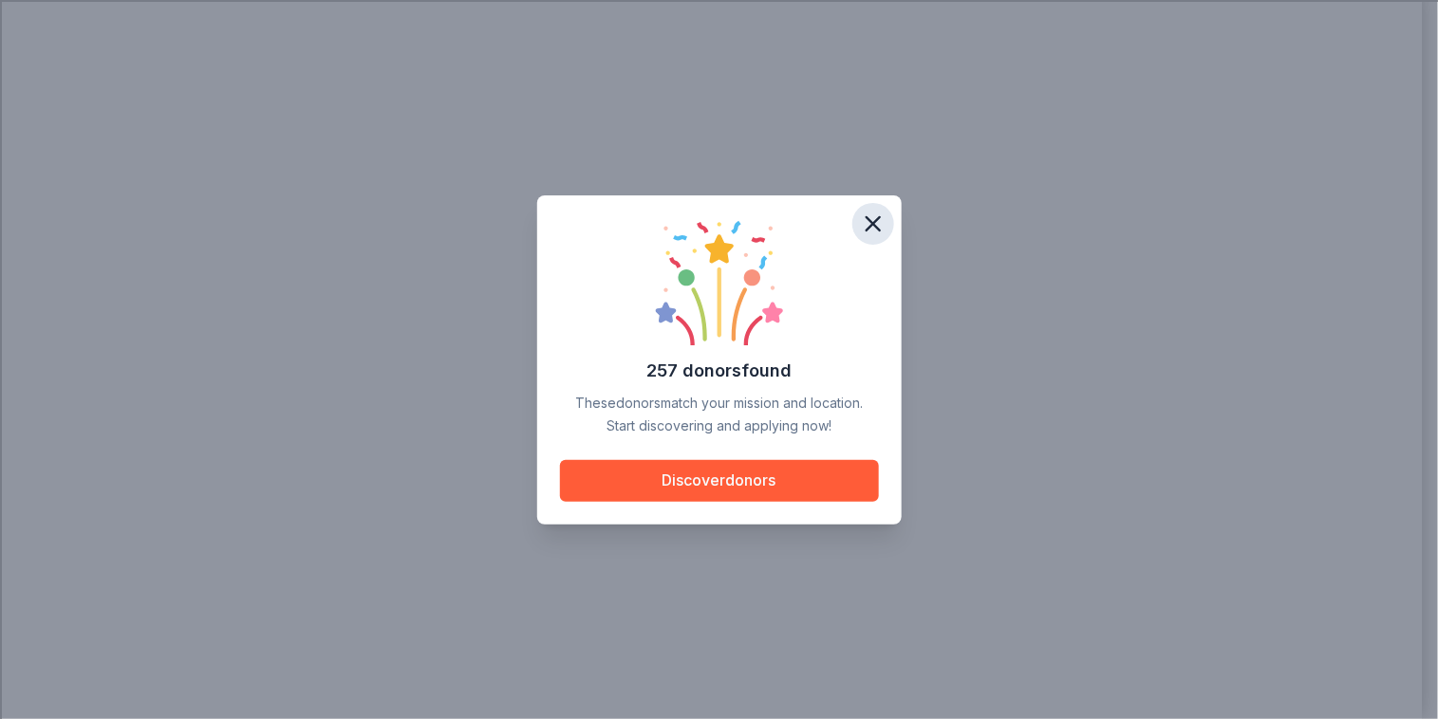
click at [876, 223] on icon "button" at bounding box center [873, 224] width 27 height 27
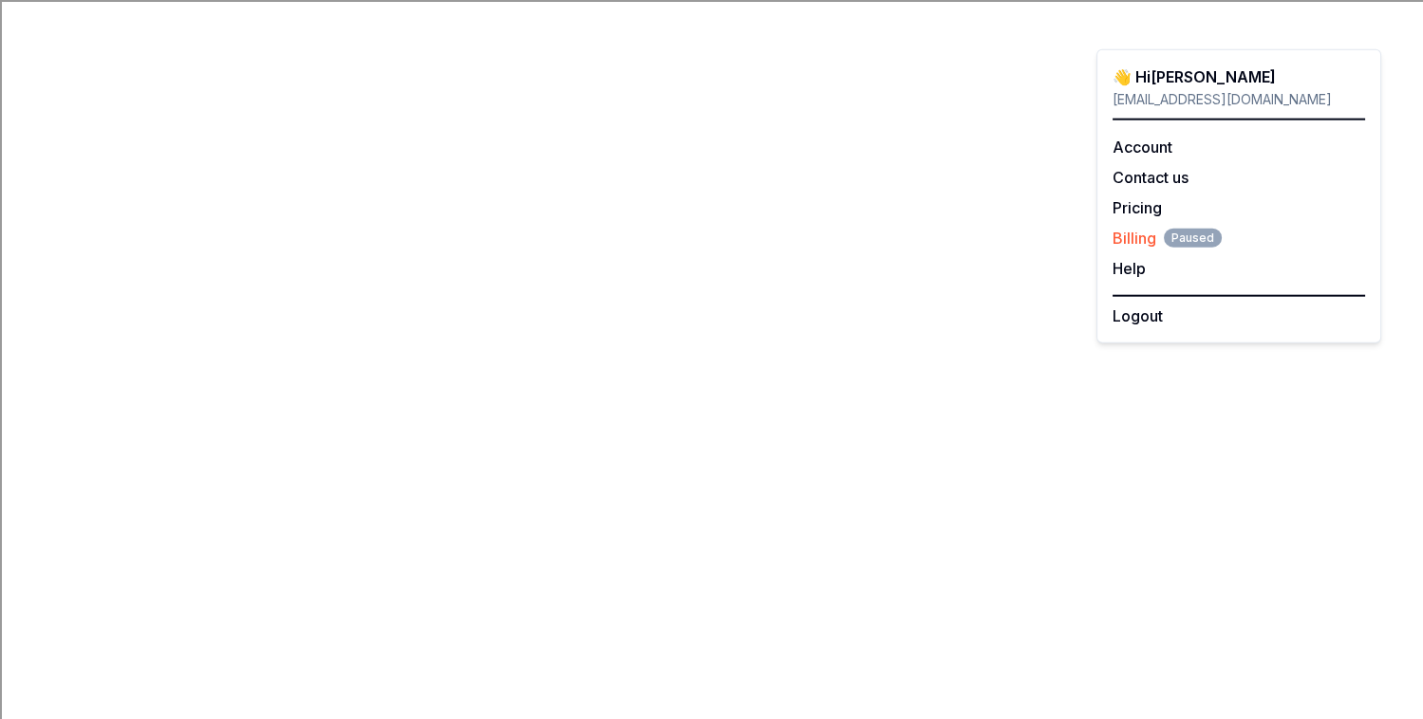
click at [1136, 235] on span "Billing Paused" at bounding box center [1166, 238] width 109 height 23
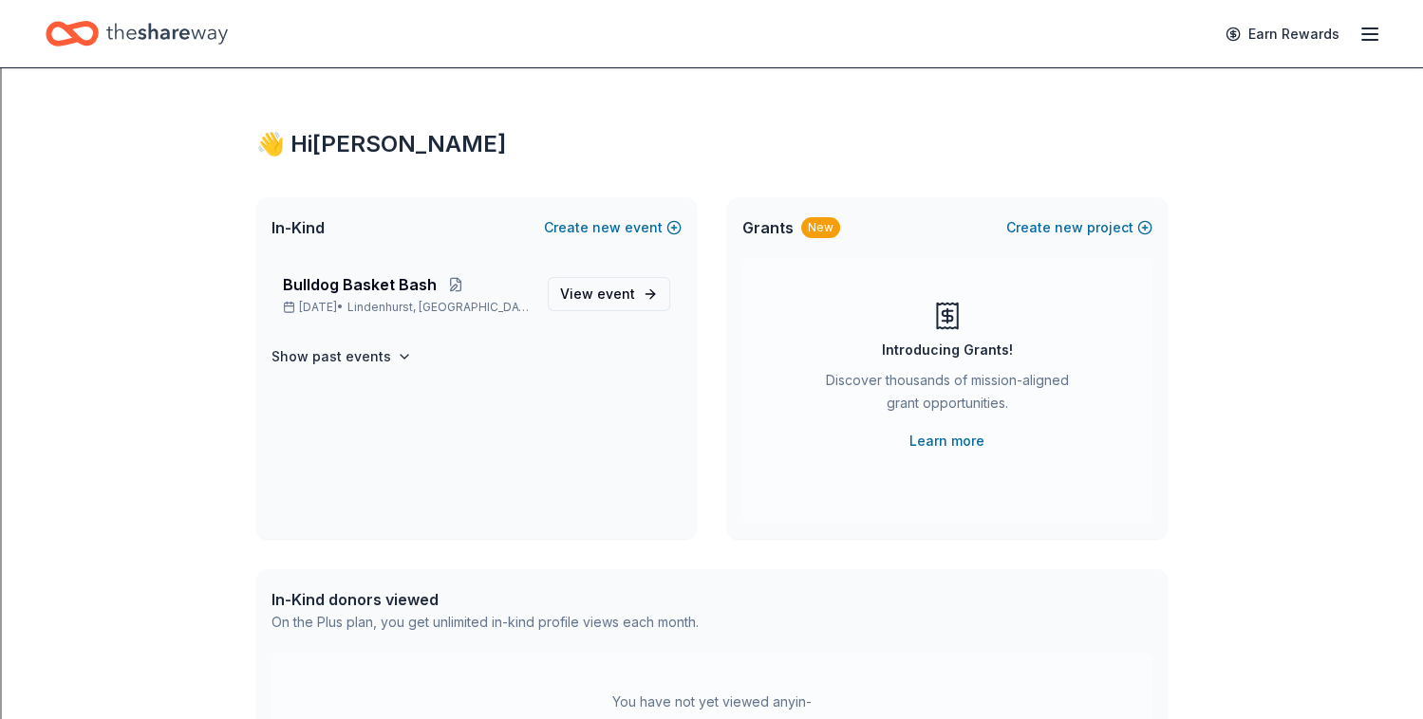
click at [1372, 30] on icon "button" at bounding box center [1369, 34] width 23 height 23
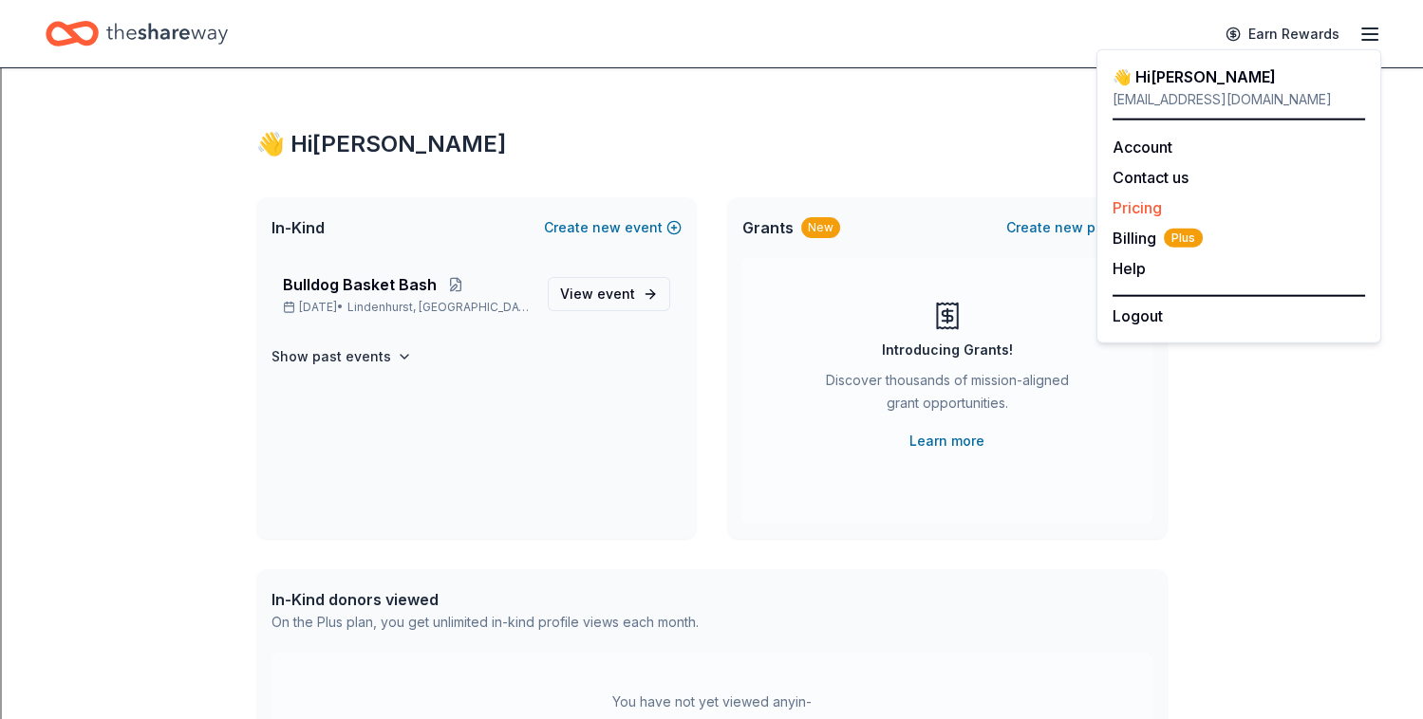
click at [1129, 204] on link "Pricing" at bounding box center [1136, 207] width 49 height 19
click at [1132, 270] on button "Help" at bounding box center [1128, 268] width 33 height 23
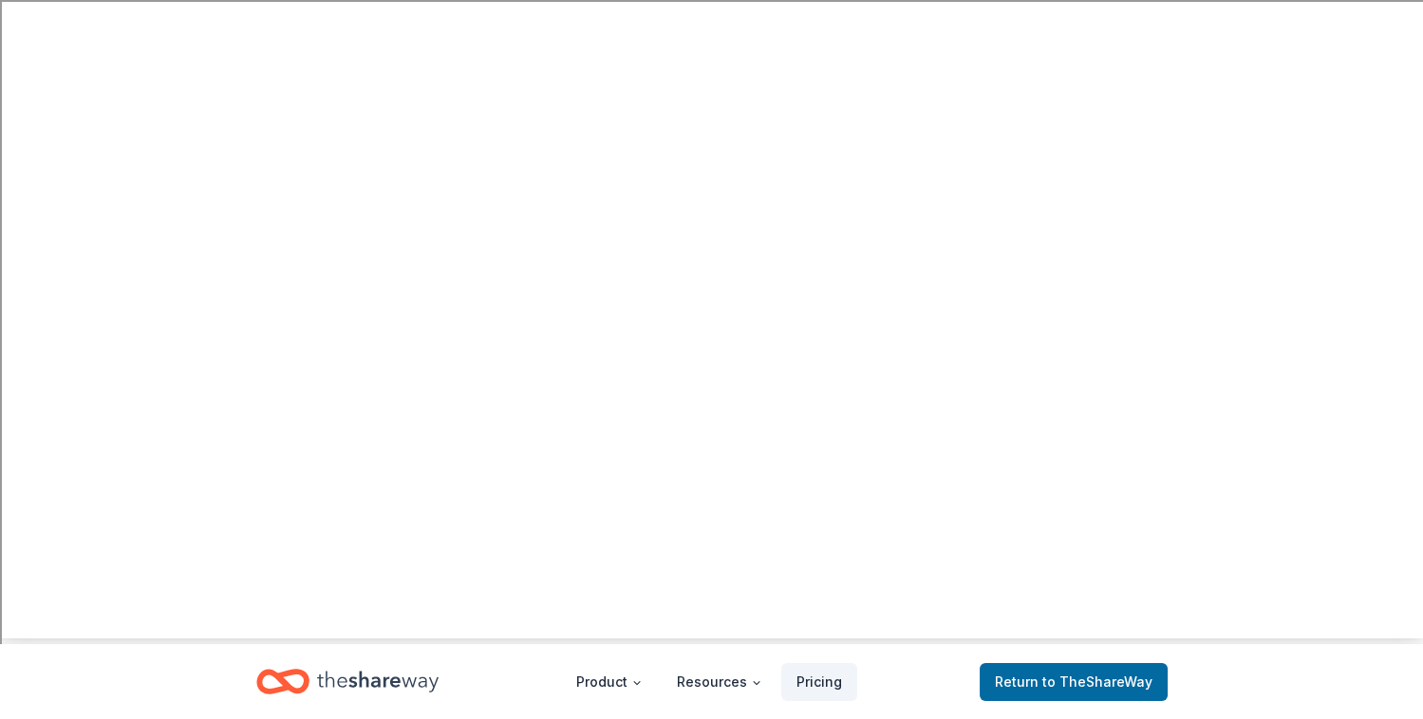
scroll to position [79, 0]
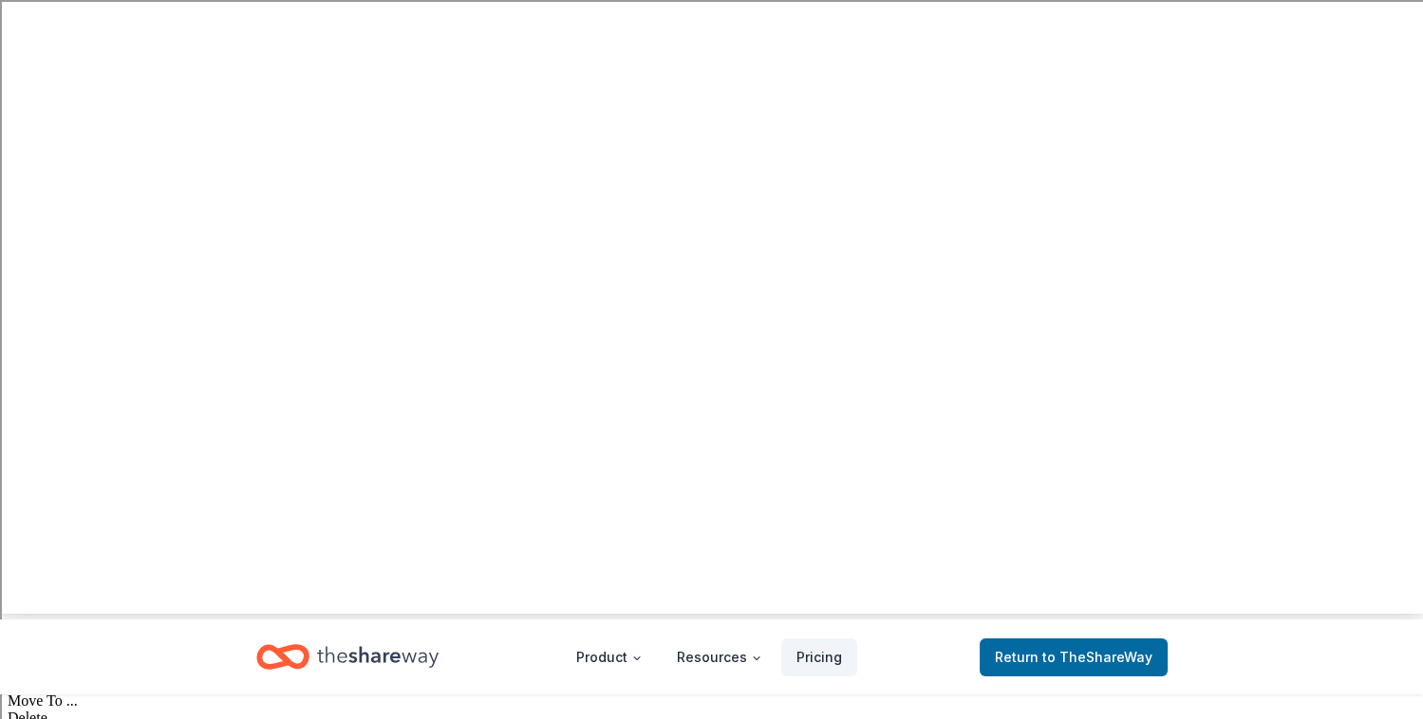
scroll to position [95, 0]
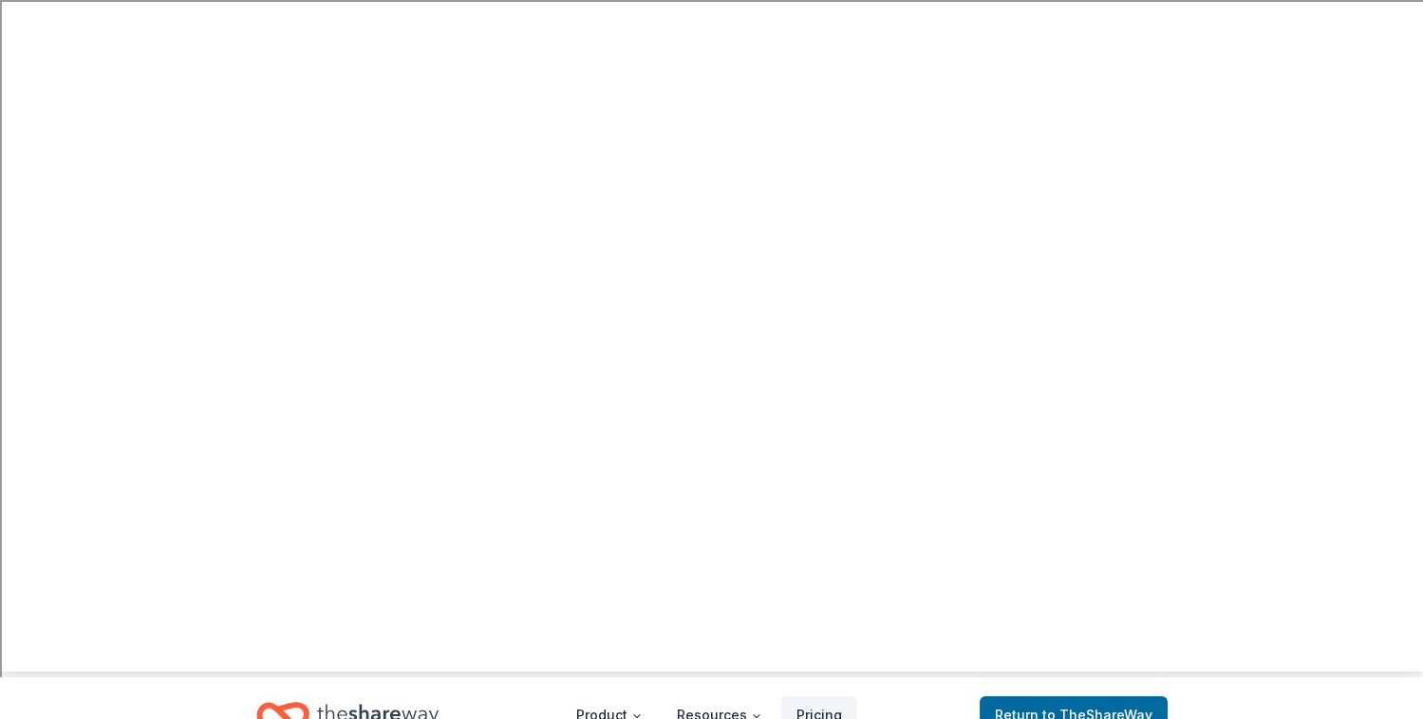
scroll to position [0, 0]
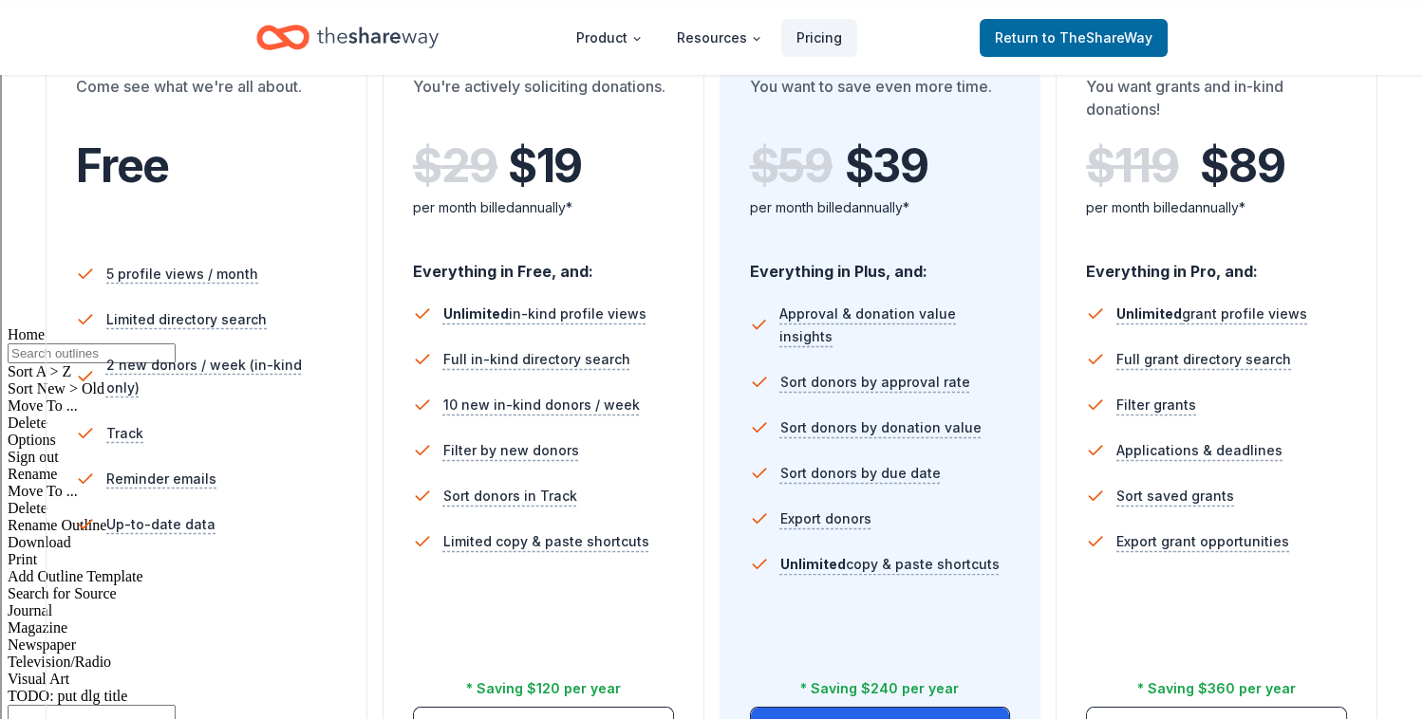
scroll to position [585, 0]
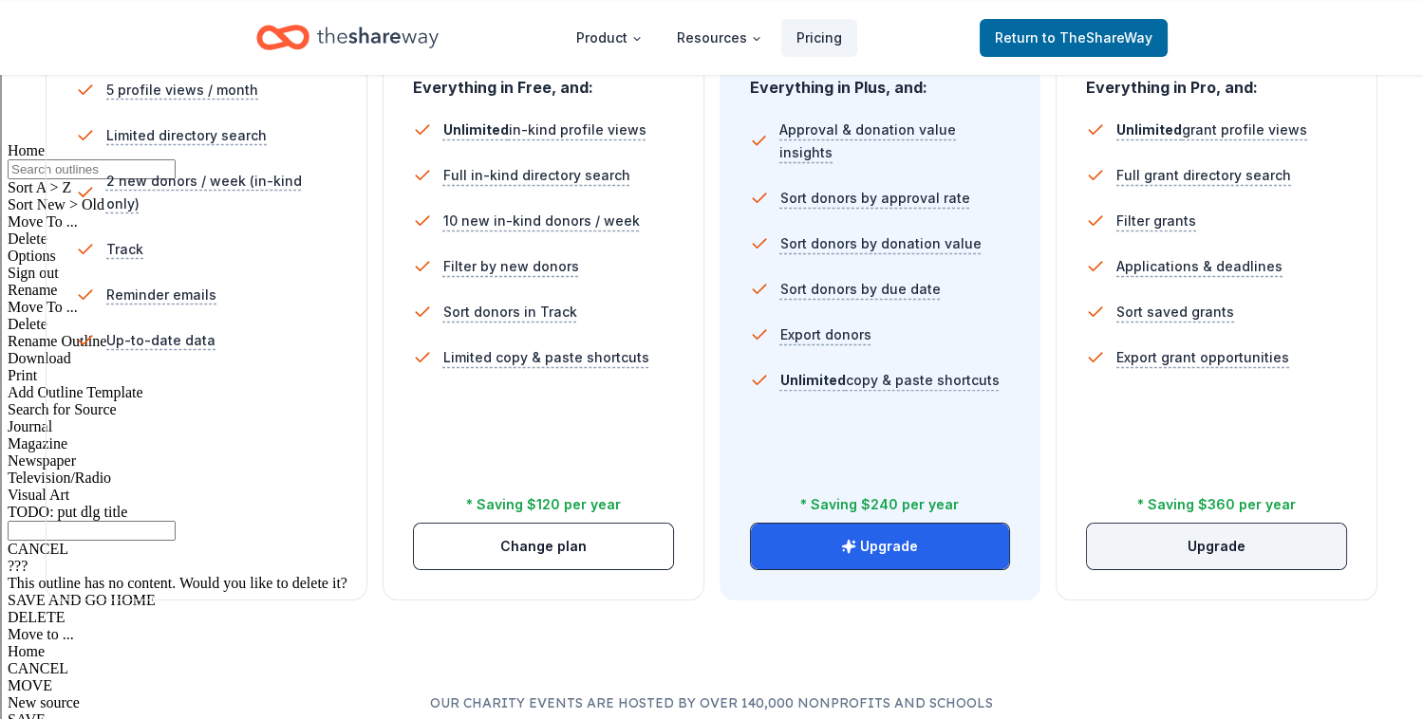
click at [1219, 545] on button "Upgrade" at bounding box center [1216, 547] width 259 height 46
